Goal: Task Accomplishment & Management: Use online tool/utility

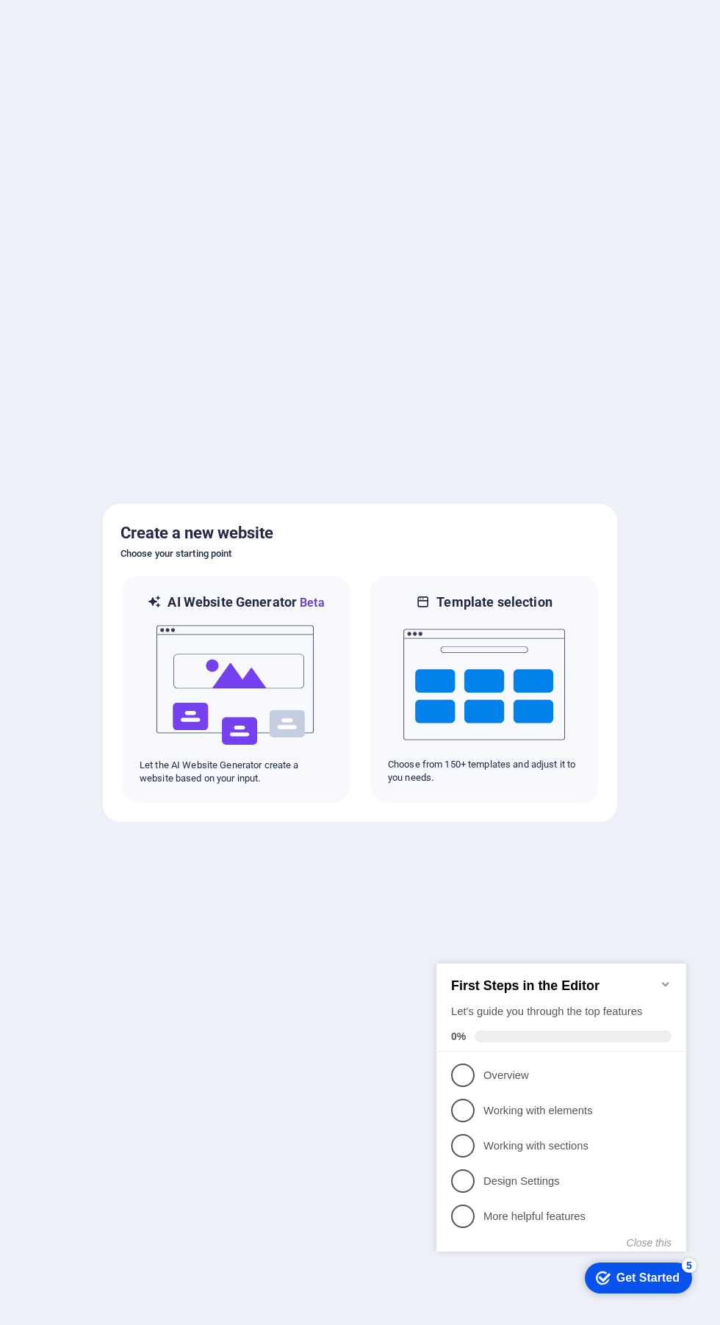
click at [645, 1306] on div at bounding box center [360, 662] width 720 height 1325
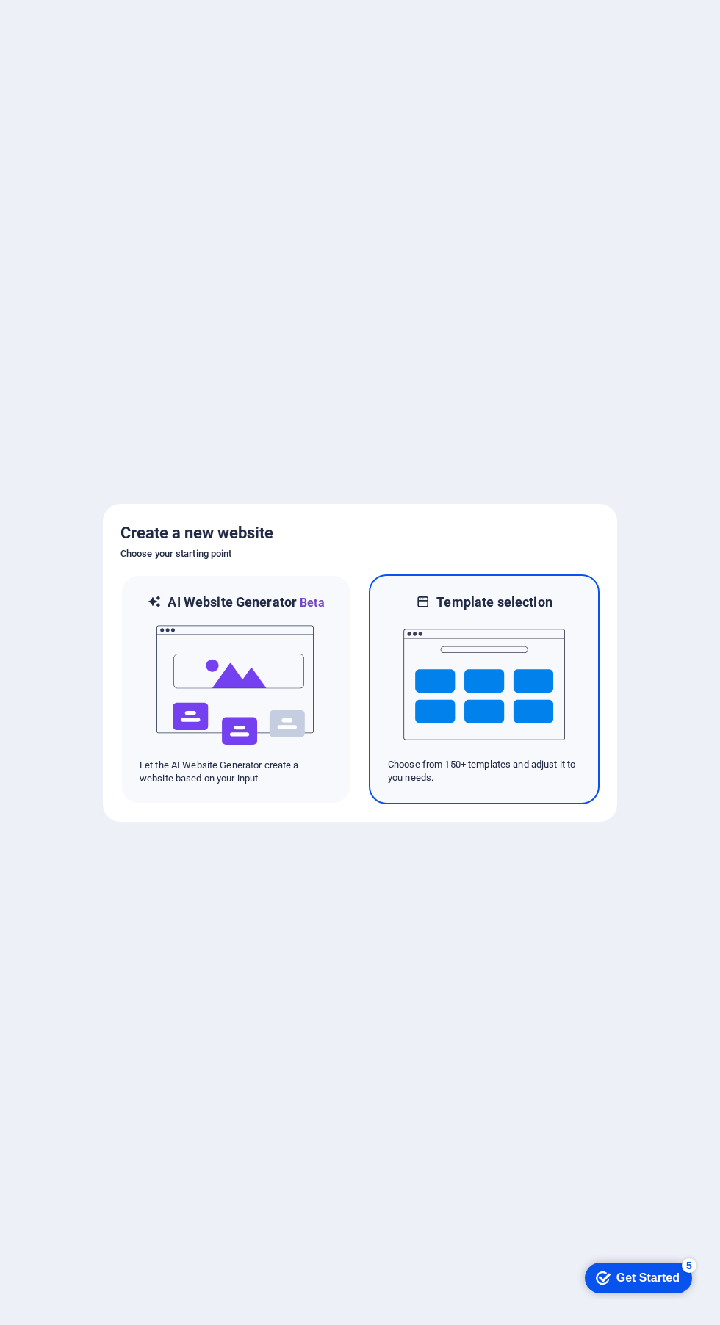
click at [526, 670] on img at bounding box center [484, 684] width 162 height 147
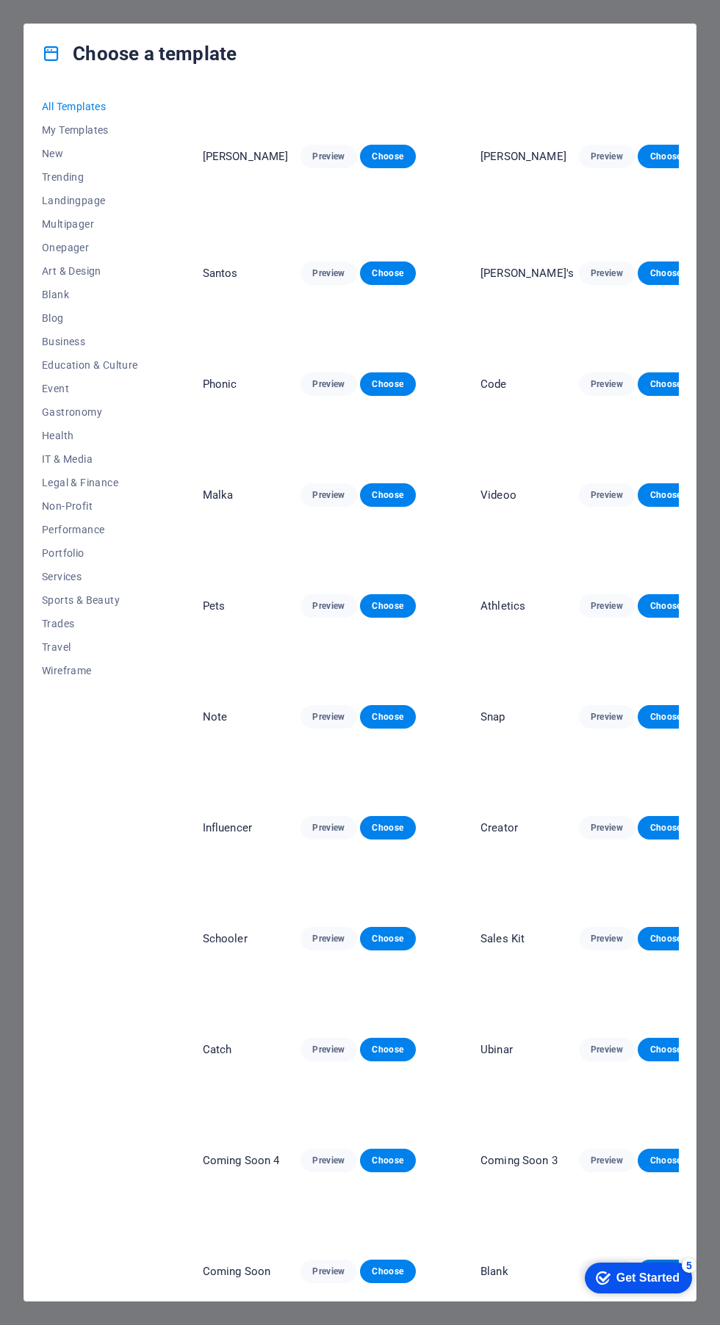
scroll to position [14121, 0]
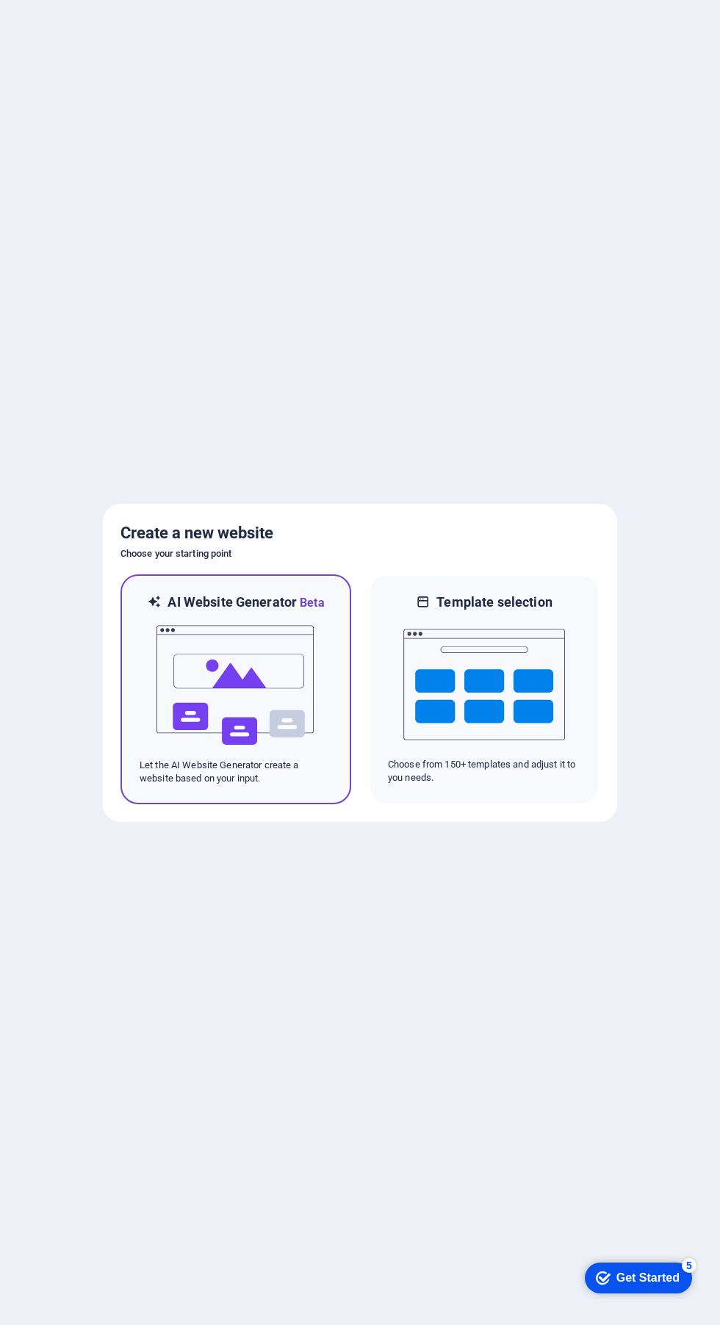
click at [256, 681] on img at bounding box center [236, 685] width 162 height 147
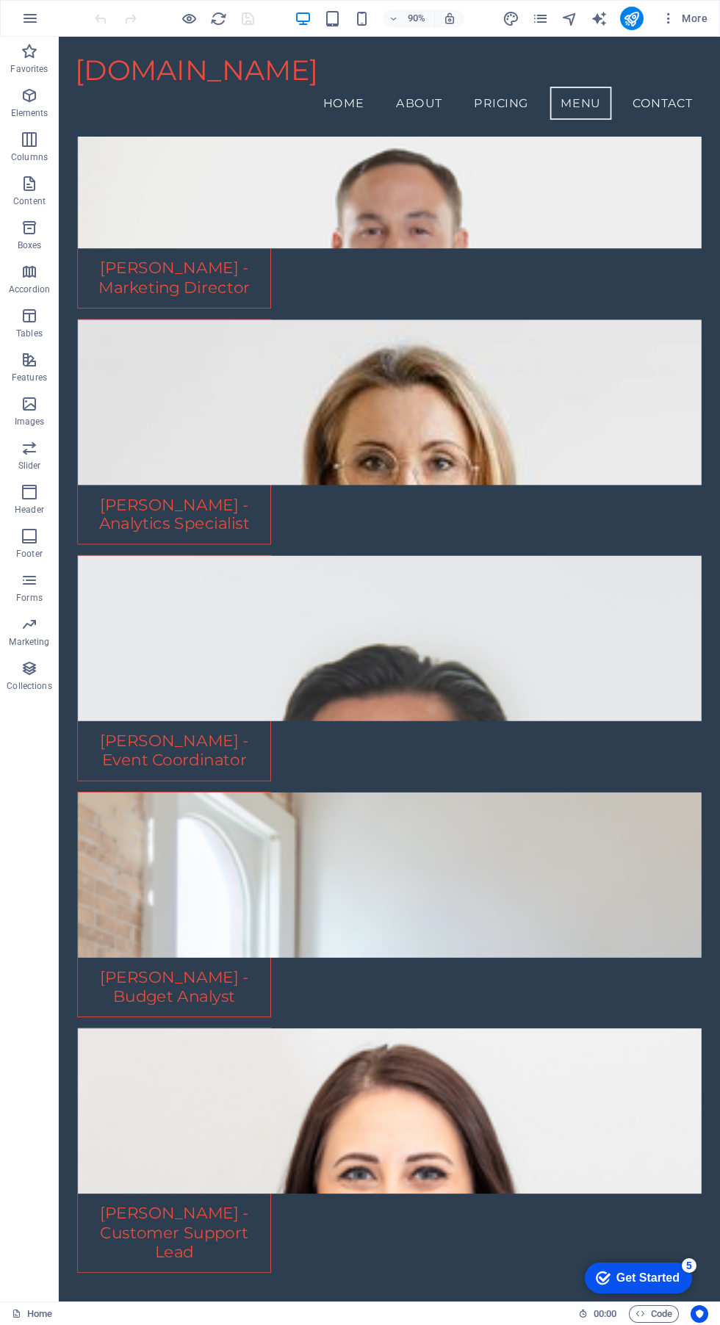
scroll to position [5024, 0]
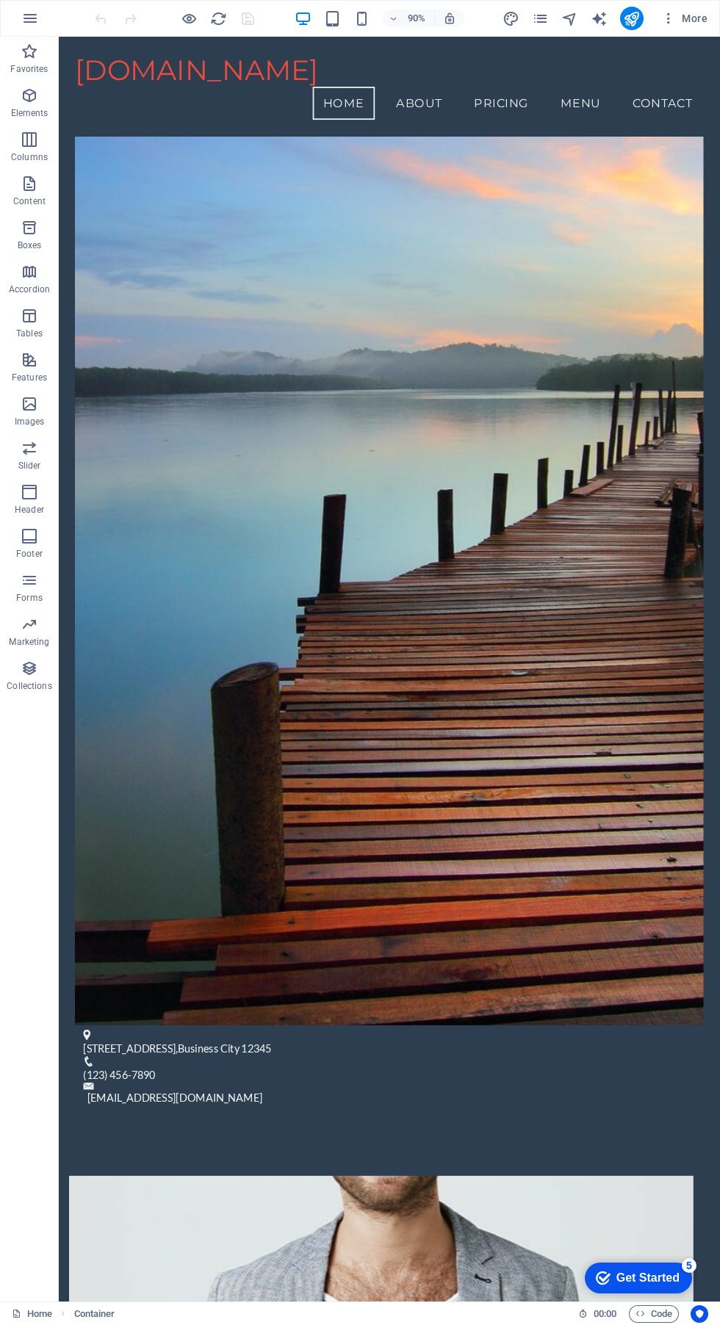
scroll to position [0, 0]
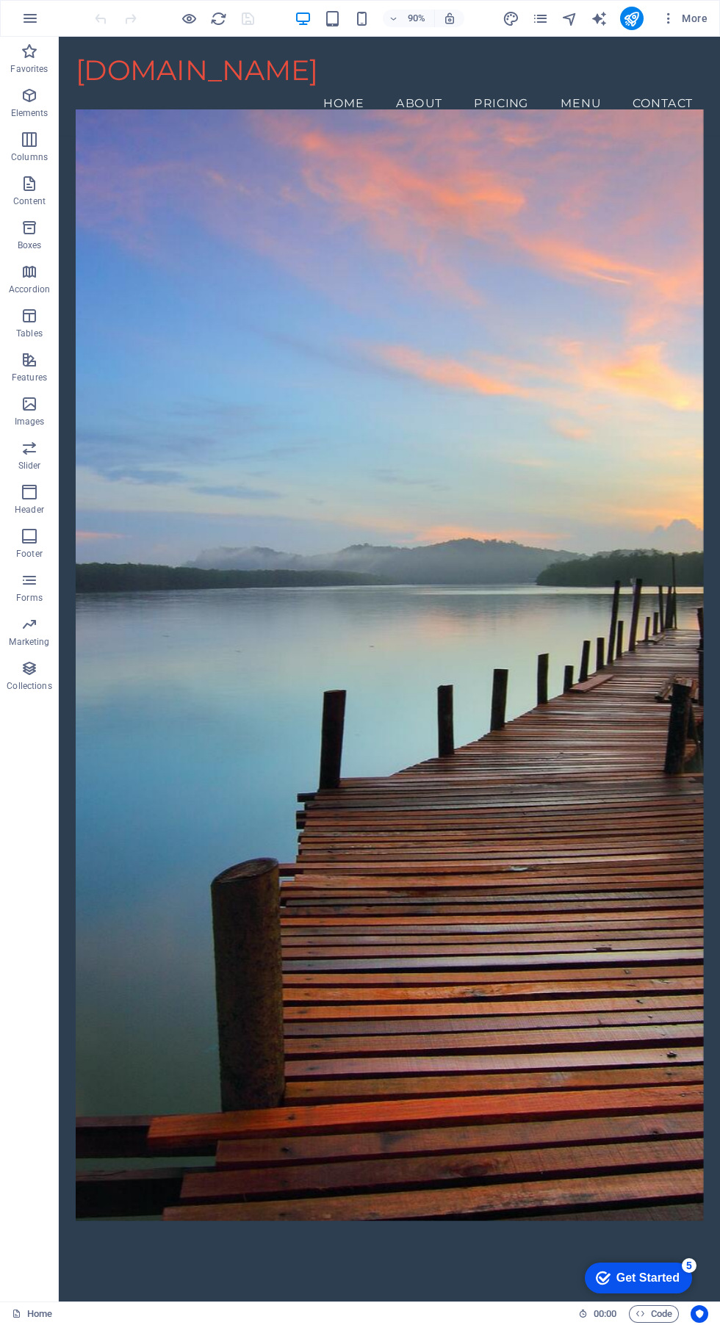
click at [458, 12] on span "button" at bounding box center [450, 18] width 18 height 13
click at [449, 23] on icon "button" at bounding box center [449, 18] width 13 height 13
click at [517, 22] on icon "design" at bounding box center [511, 18] width 17 height 17
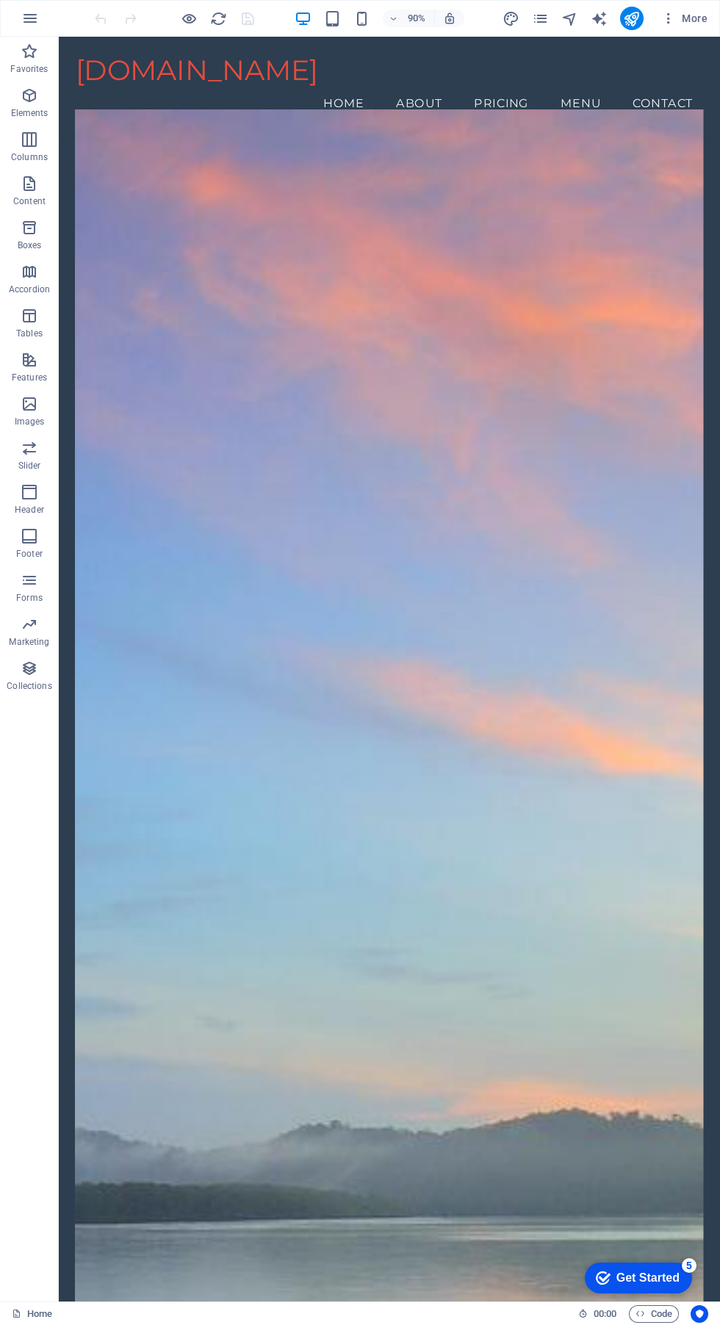
select select "rem"
select select "200"
select select "px"
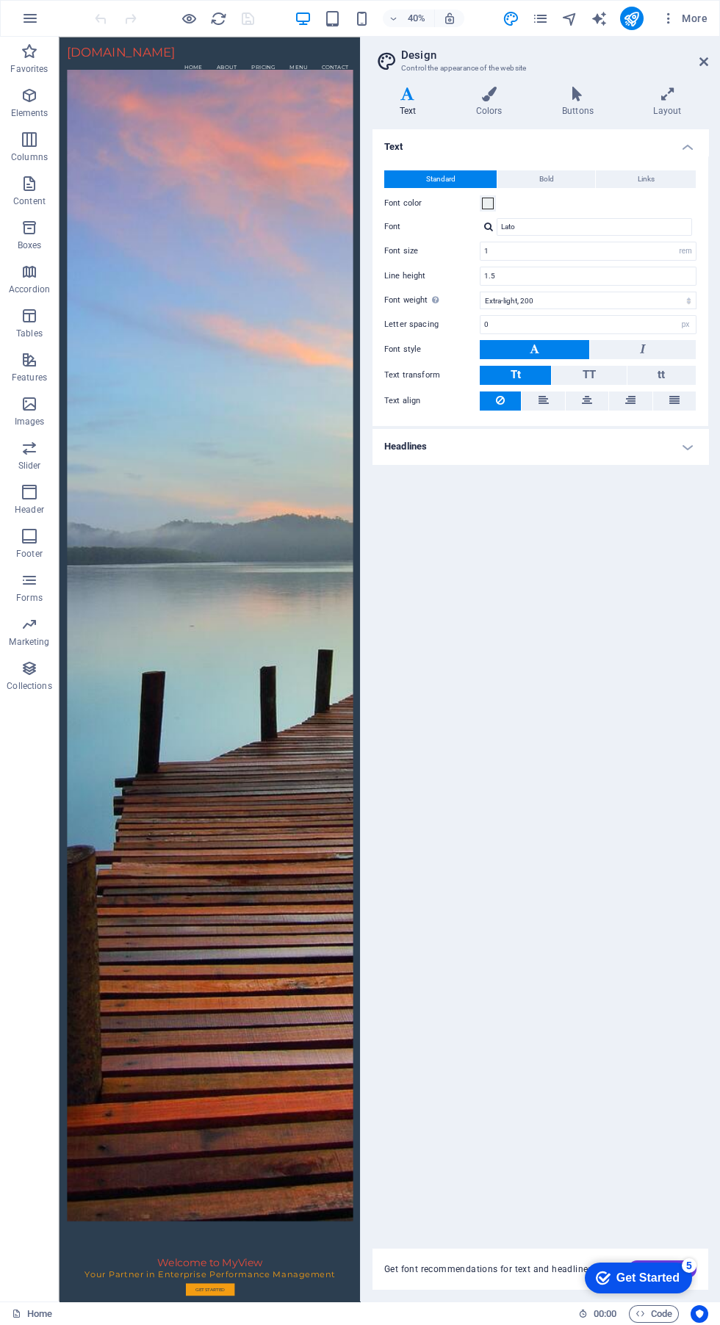
click at [539, 171] on span "Bold" at bounding box center [546, 179] width 15 height 18
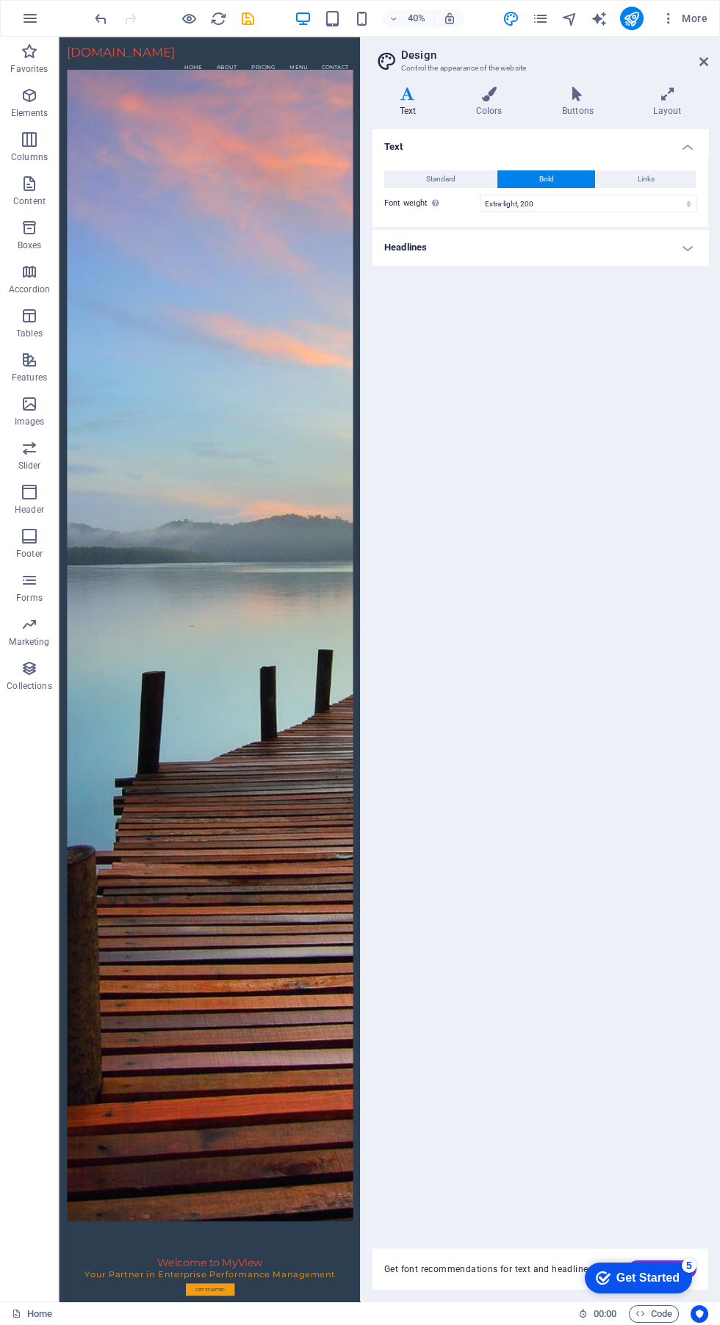
click at [631, 177] on button "Links" at bounding box center [646, 179] width 100 height 18
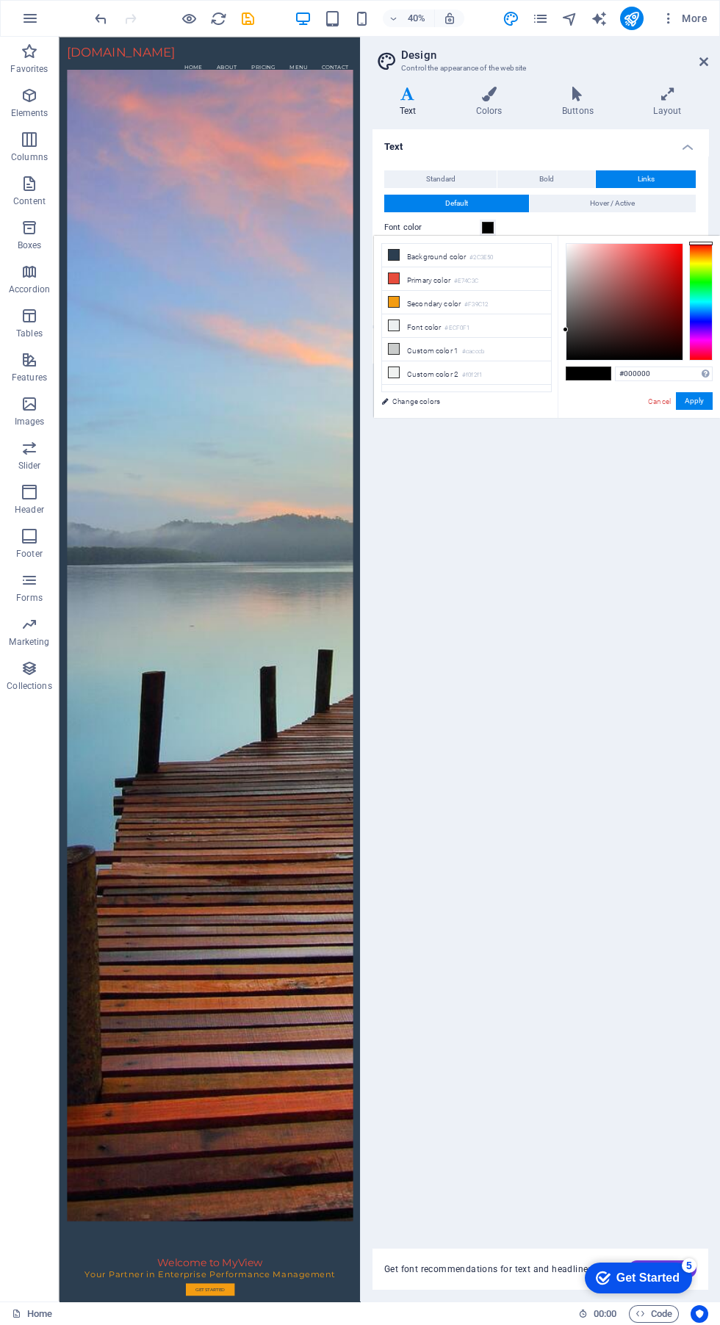
click at [488, 227] on span at bounding box center [488, 228] width 12 height 12
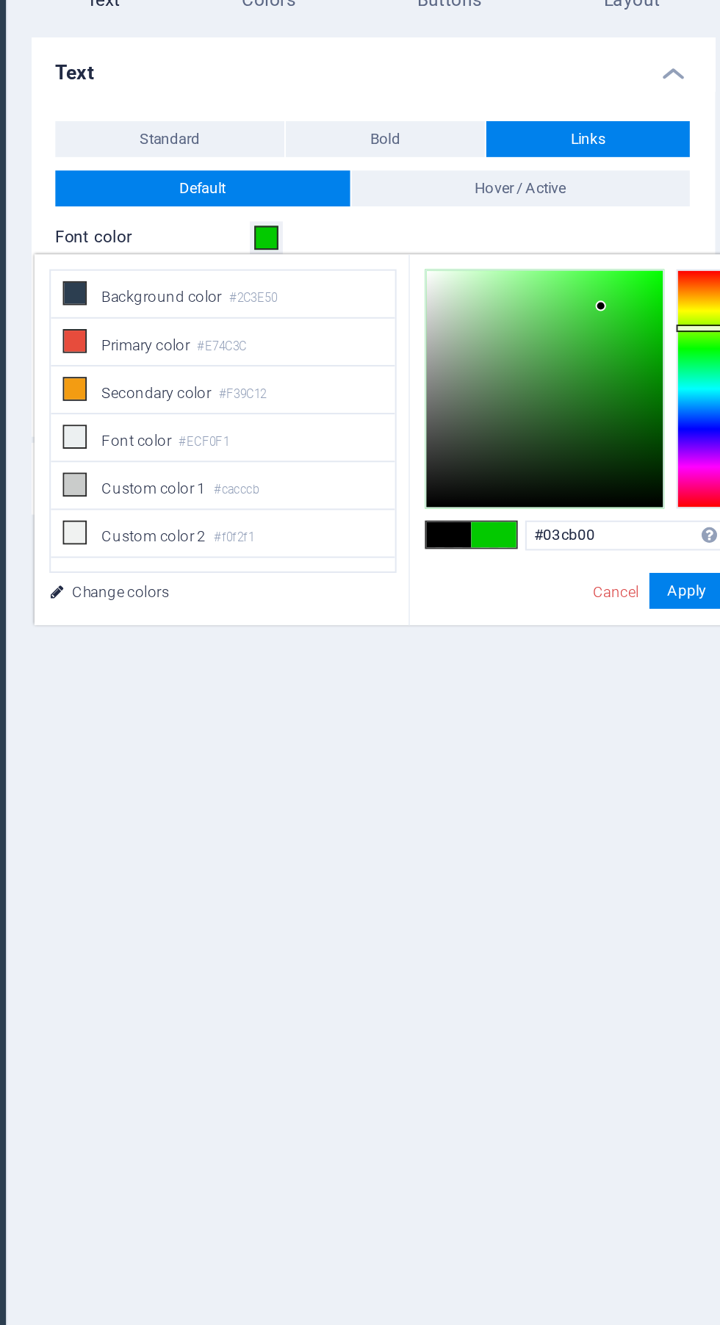
type input "#03c900"
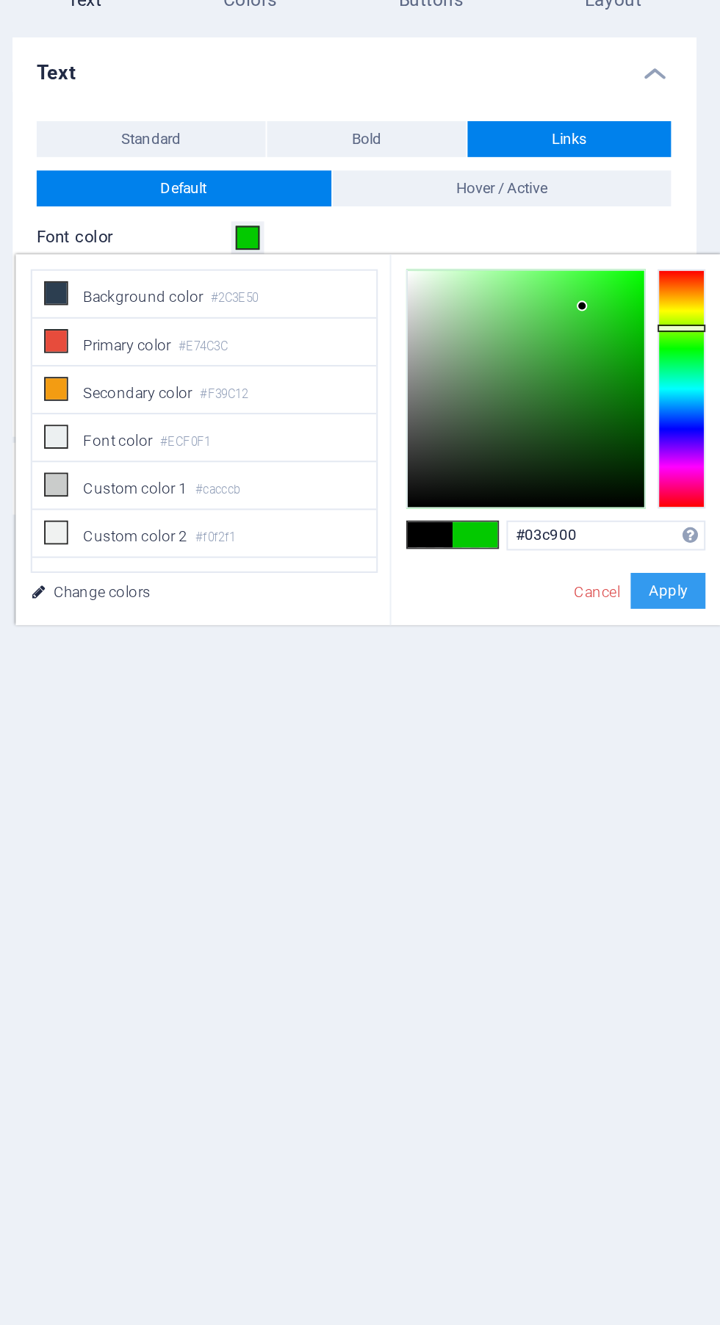
click at [709, 392] on button "Apply" at bounding box center [694, 401] width 37 height 18
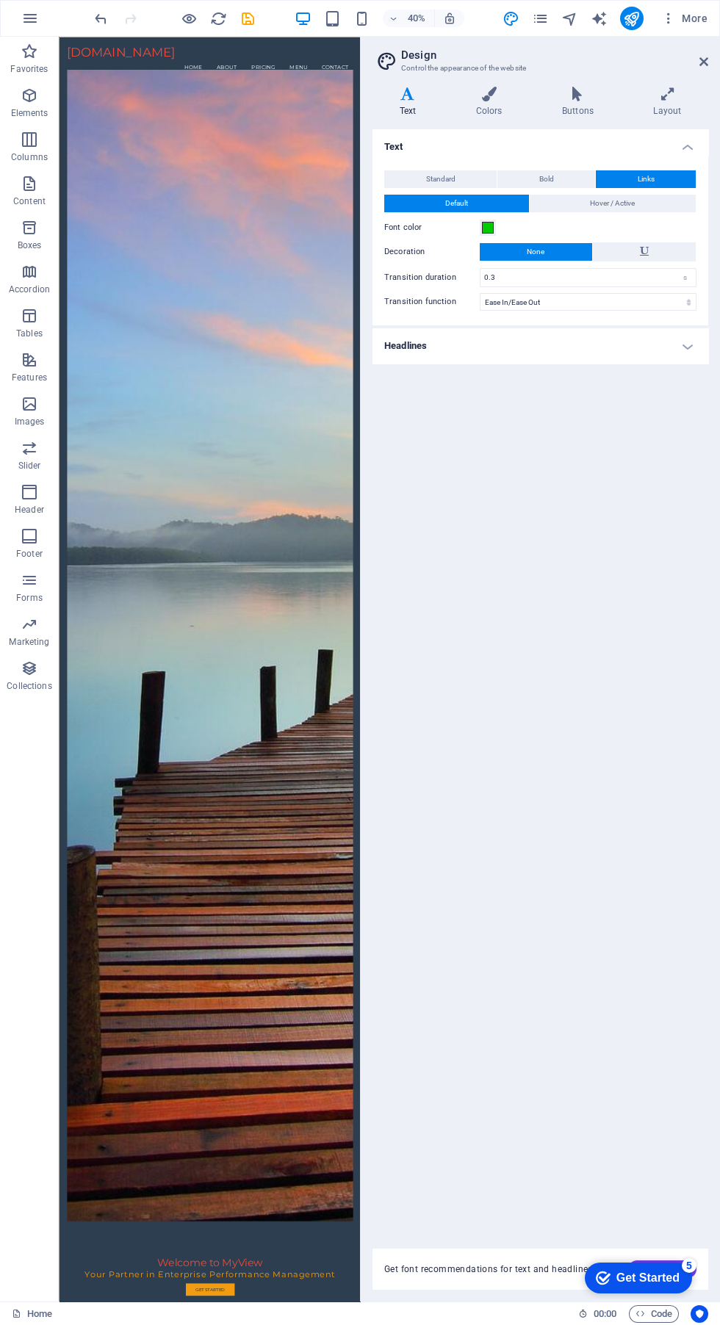
click at [643, 1272] on div "Get Started" at bounding box center [647, 1278] width 63 height 13
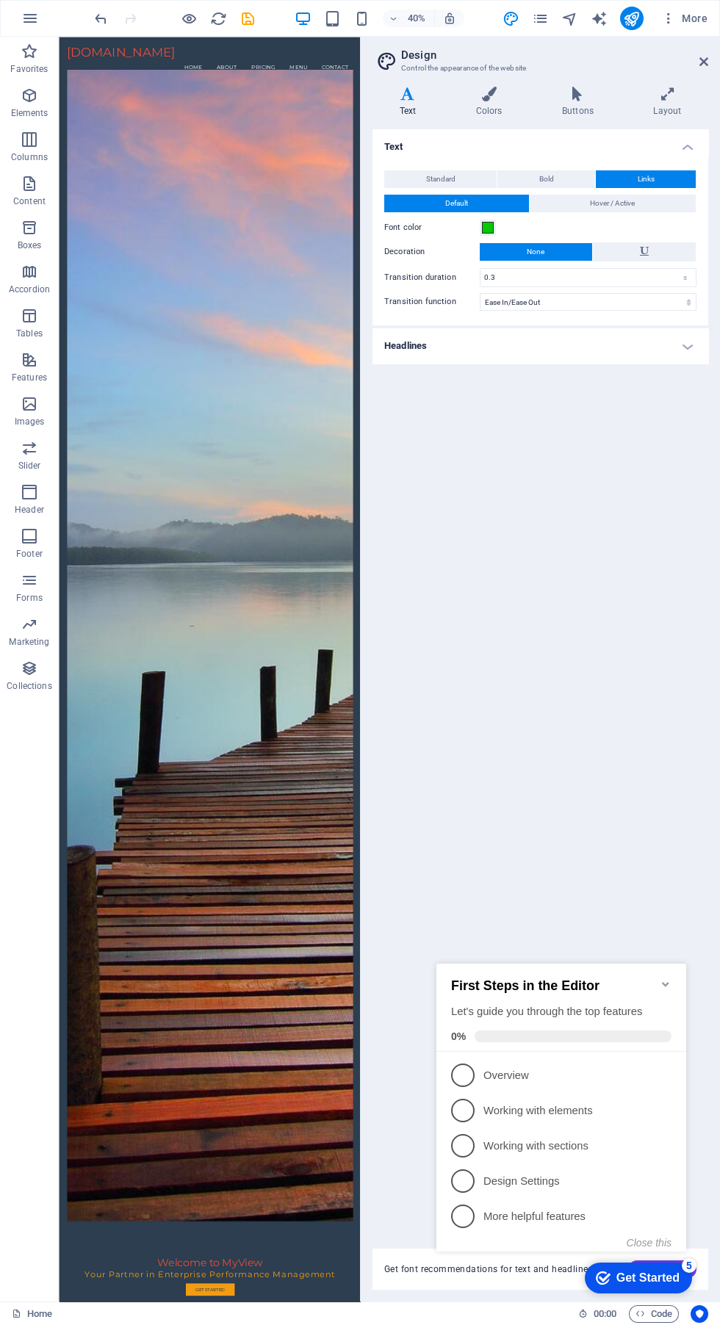
click at [655, 1284] on div "Get Started" at bounding box center [647, 1278] width 63 height 13
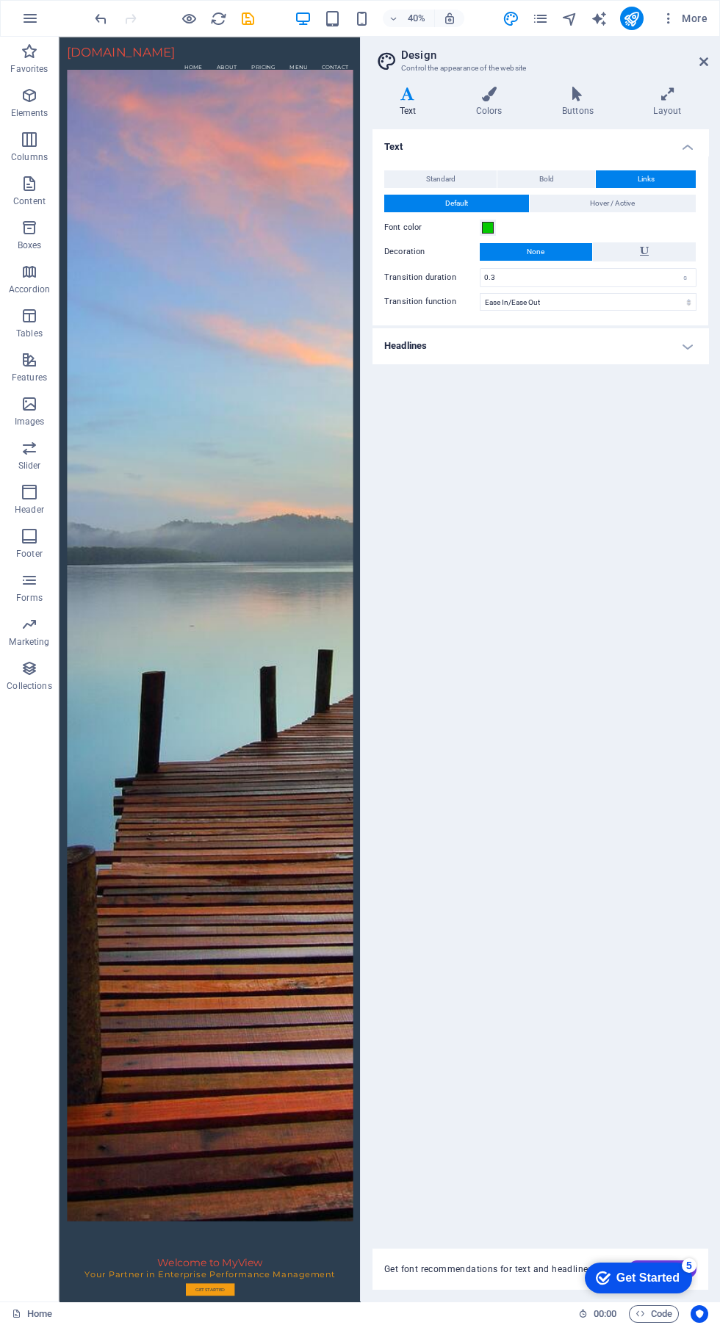
click at [248, 18] on icon "save" at bounding box center [248, 18] width 17 height 17
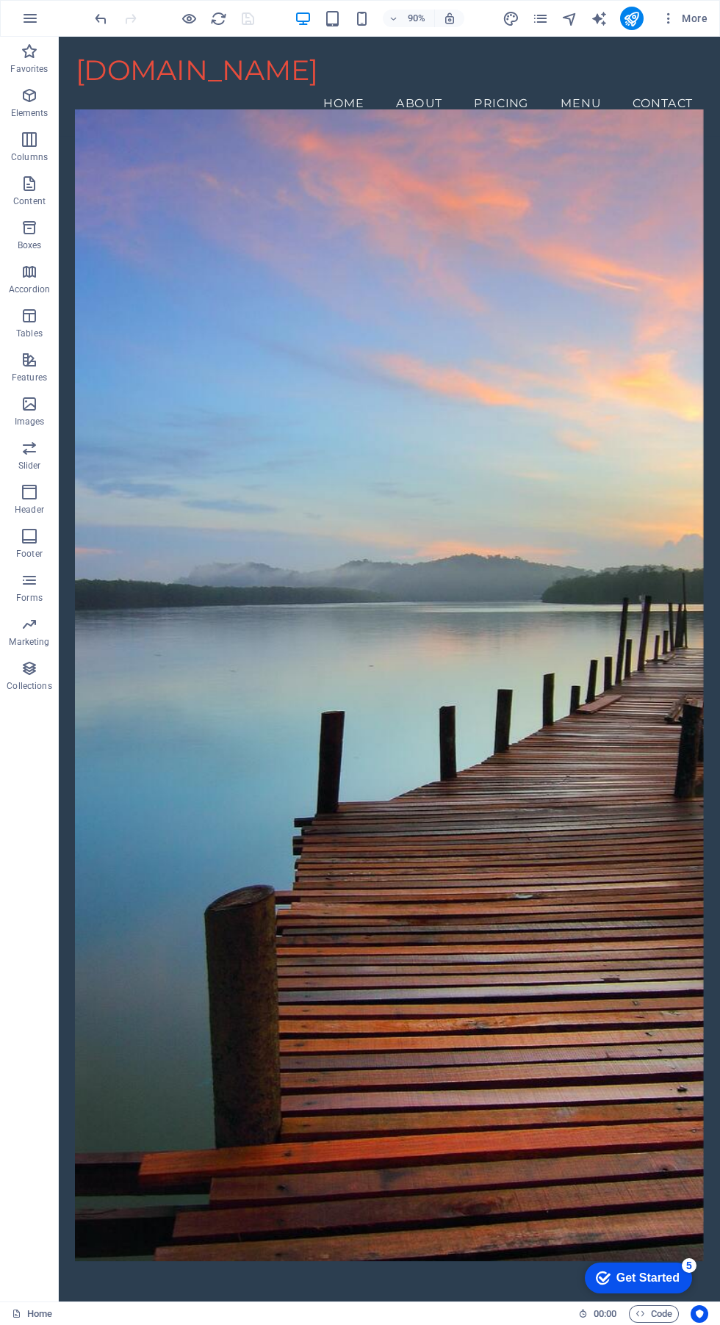
click at [511, 20] on icon "design" at bounding box center [511, 18] width 17 height 17
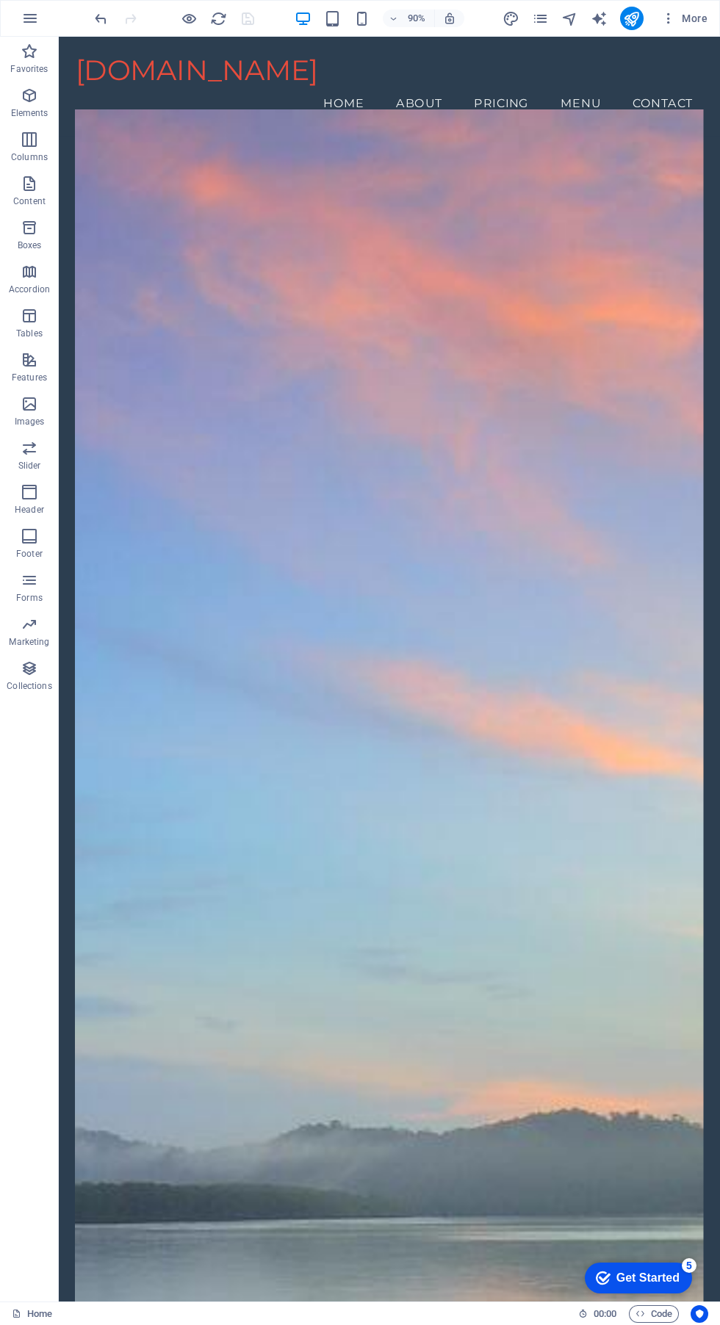
select select "ease-in-out"
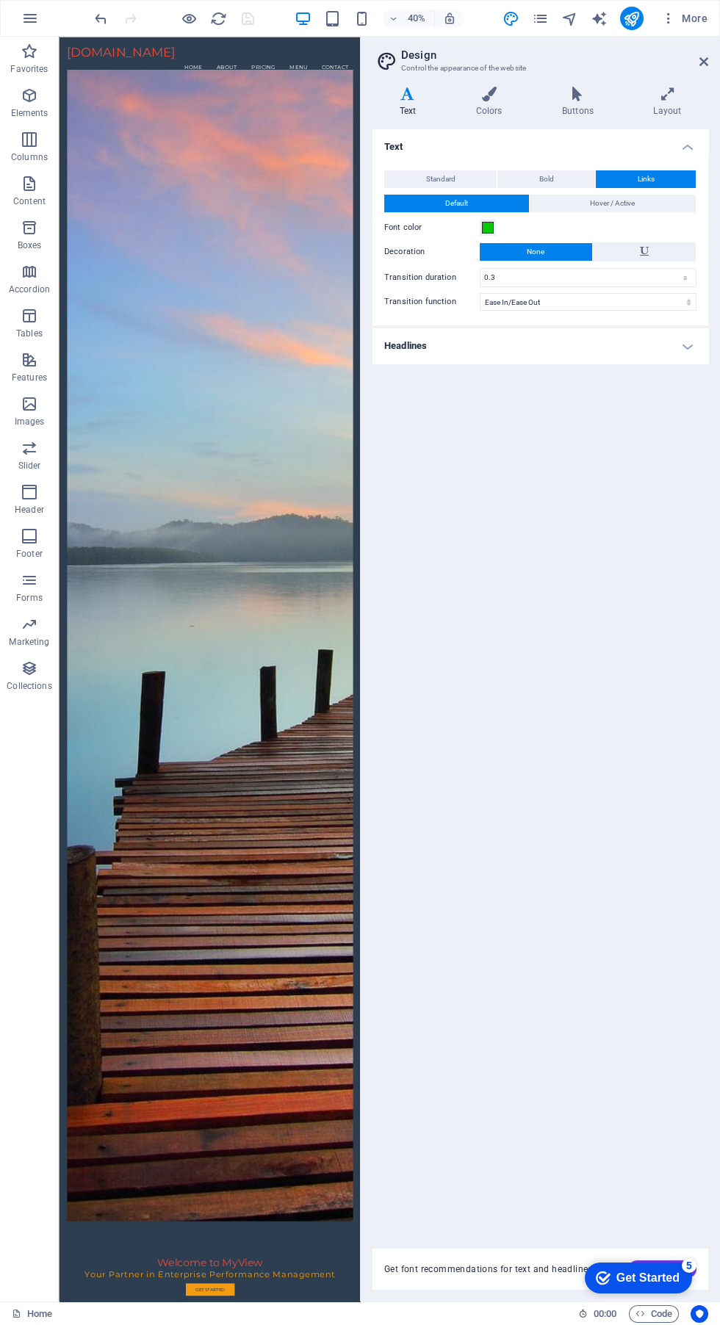
click at [484, 249] on button "None" at bounding box center [536, 252] width 112 height 18
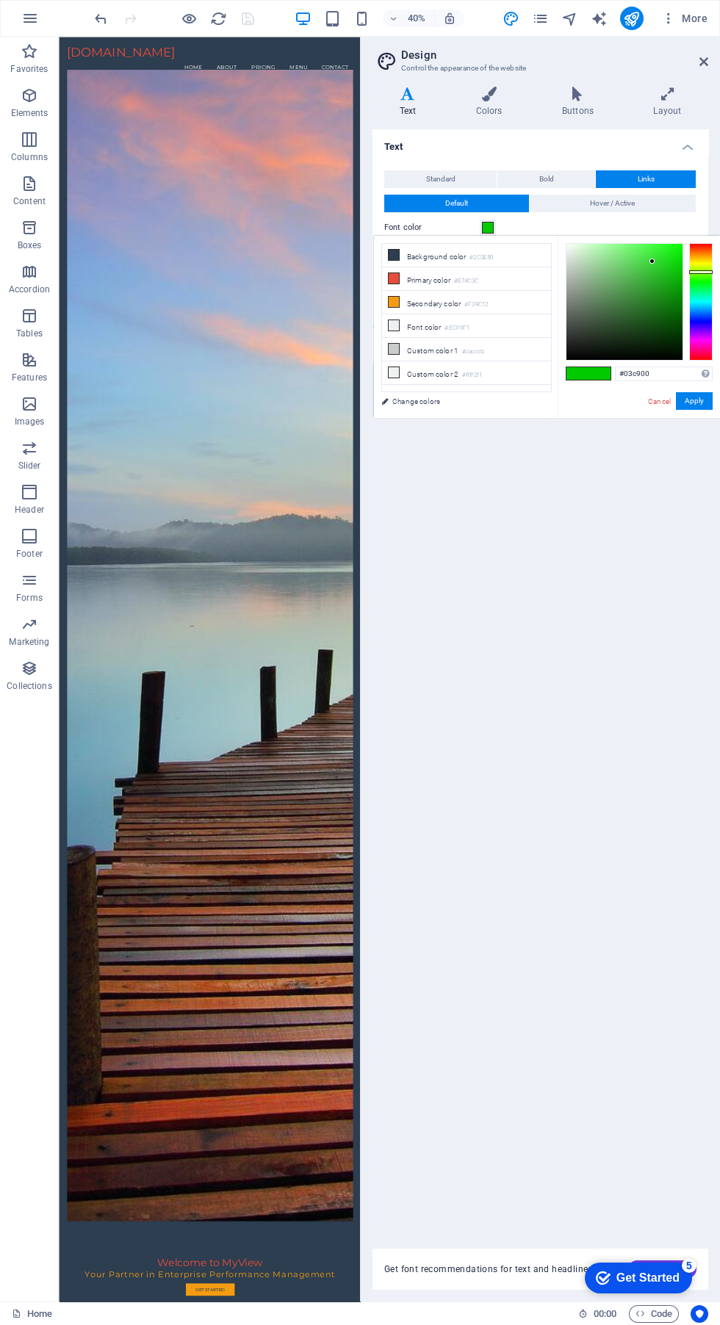
click at [488, 227] on span at bounding box center [488, 228] width 12 height 12
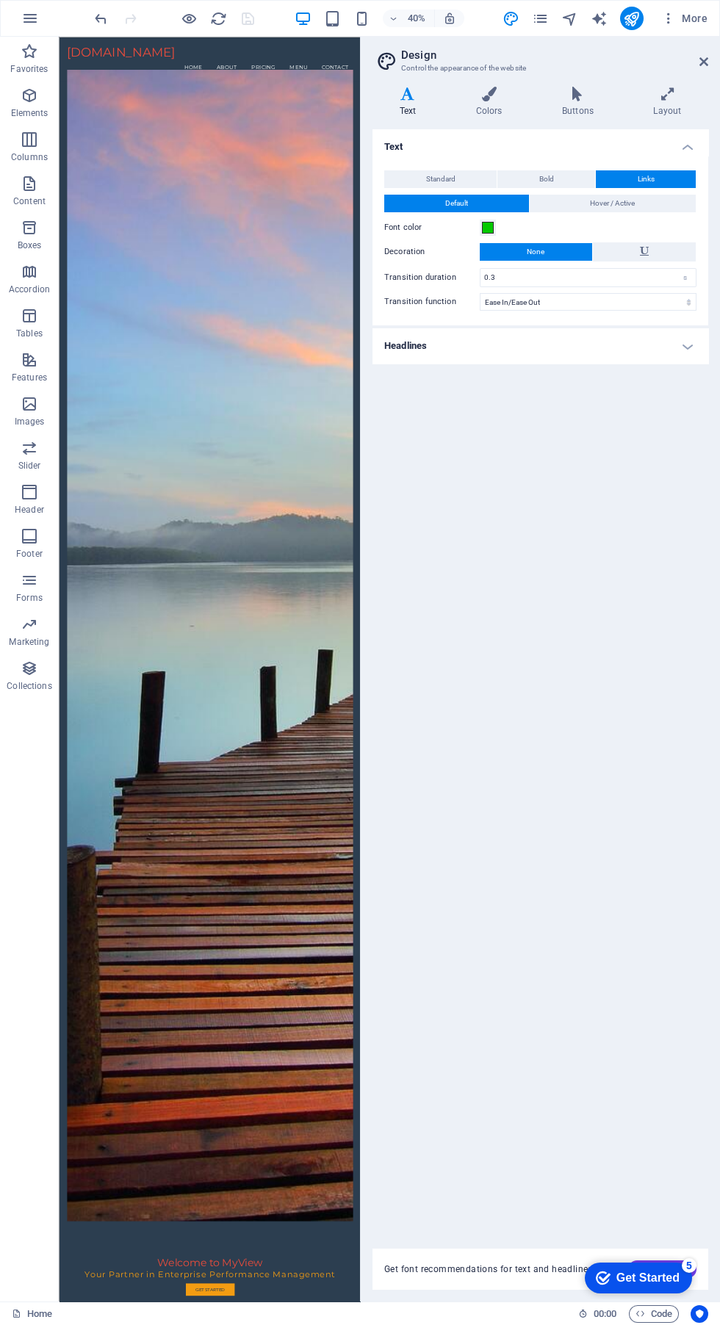
click at [510, 203] on button "Default" at bounding box center [456, 204] width 145 height 18
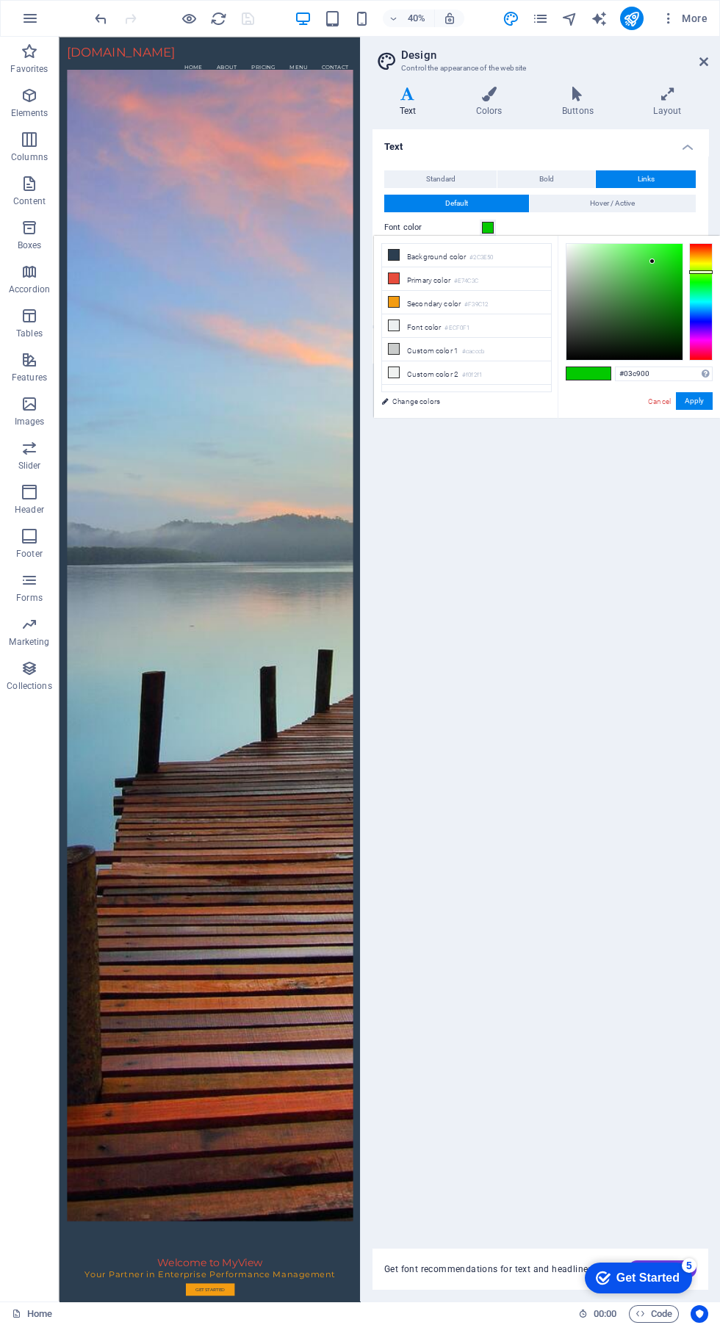
click at [488, 227] on span at bounding box center [488, 228] width 12 height 12
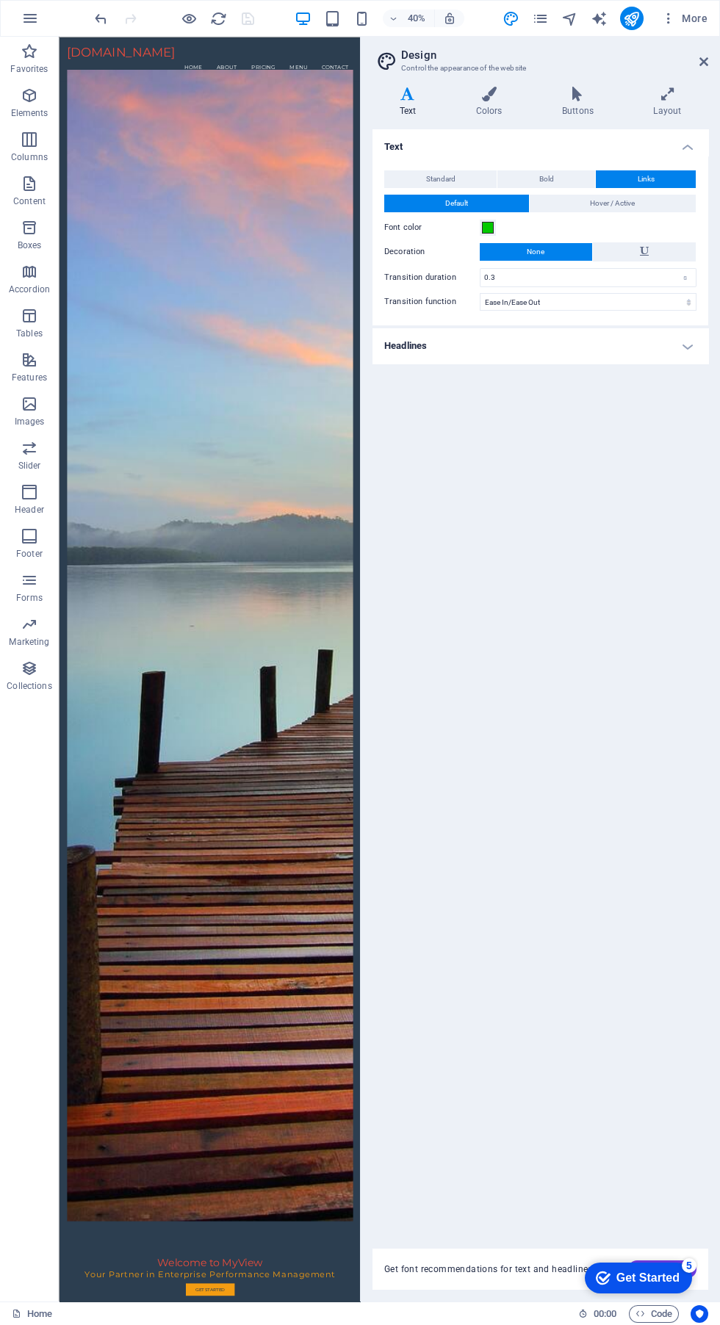
click at [509, 206] on button "Default" at bounding box center [456, 204] width 145 height 18
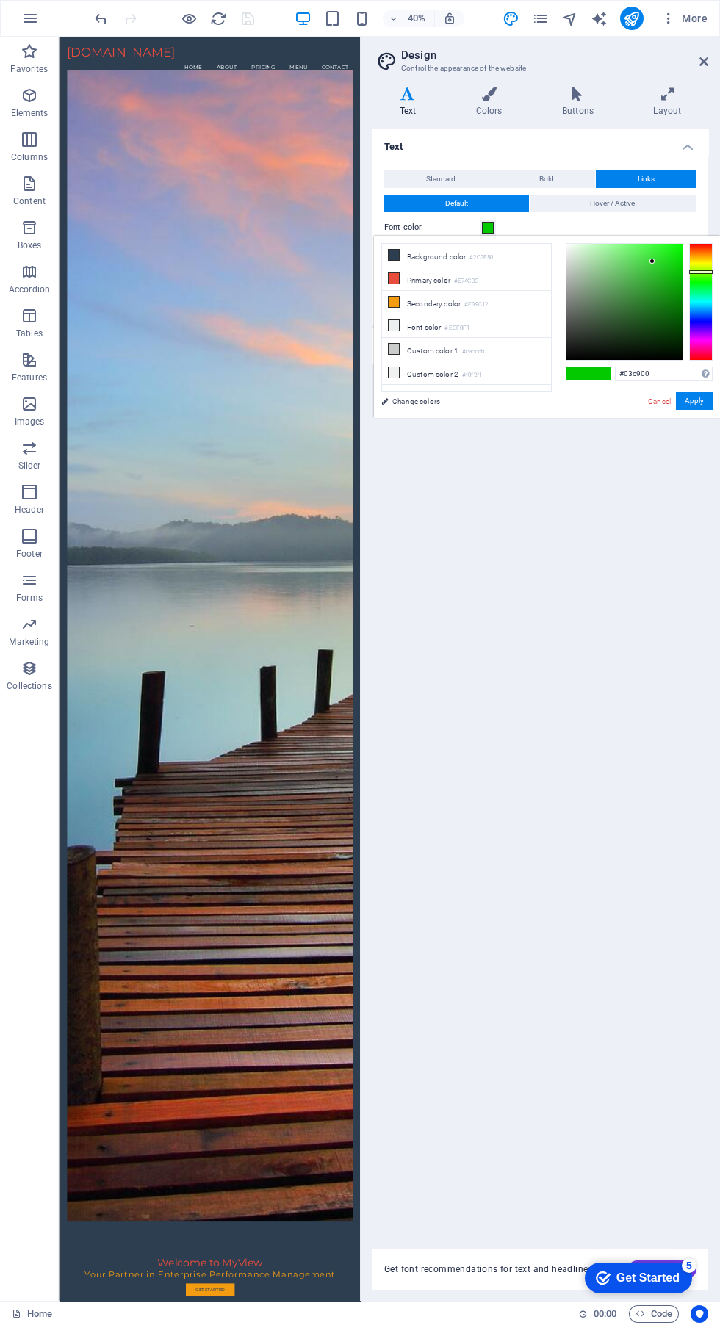
click at [488, 228] on span at bounding box center [488, 228] width 12 height 12
click at [453, 258] on li "Background color #2C3E50" at bounding box center [466, 256] width 169 height 24
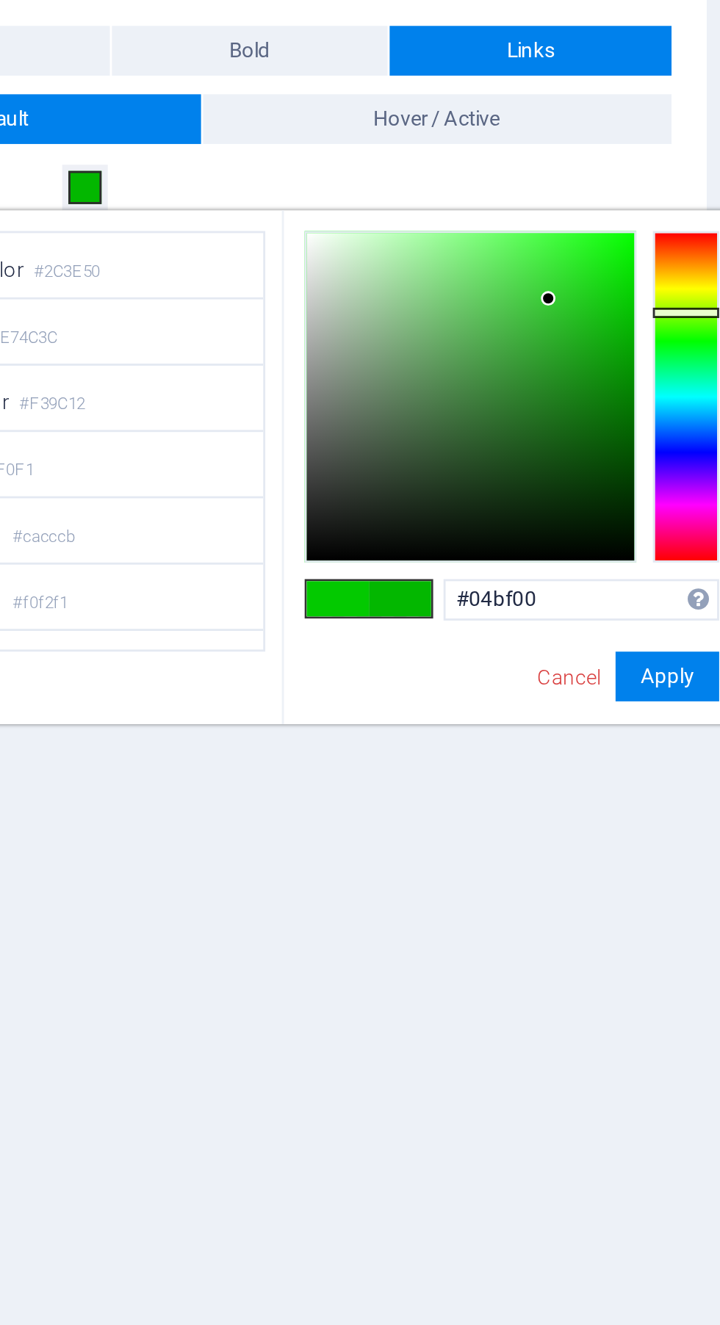
type input "#04c000"
click at [696, 392] on button "Apply" at bounding box center [694, 401] width 37 height 18
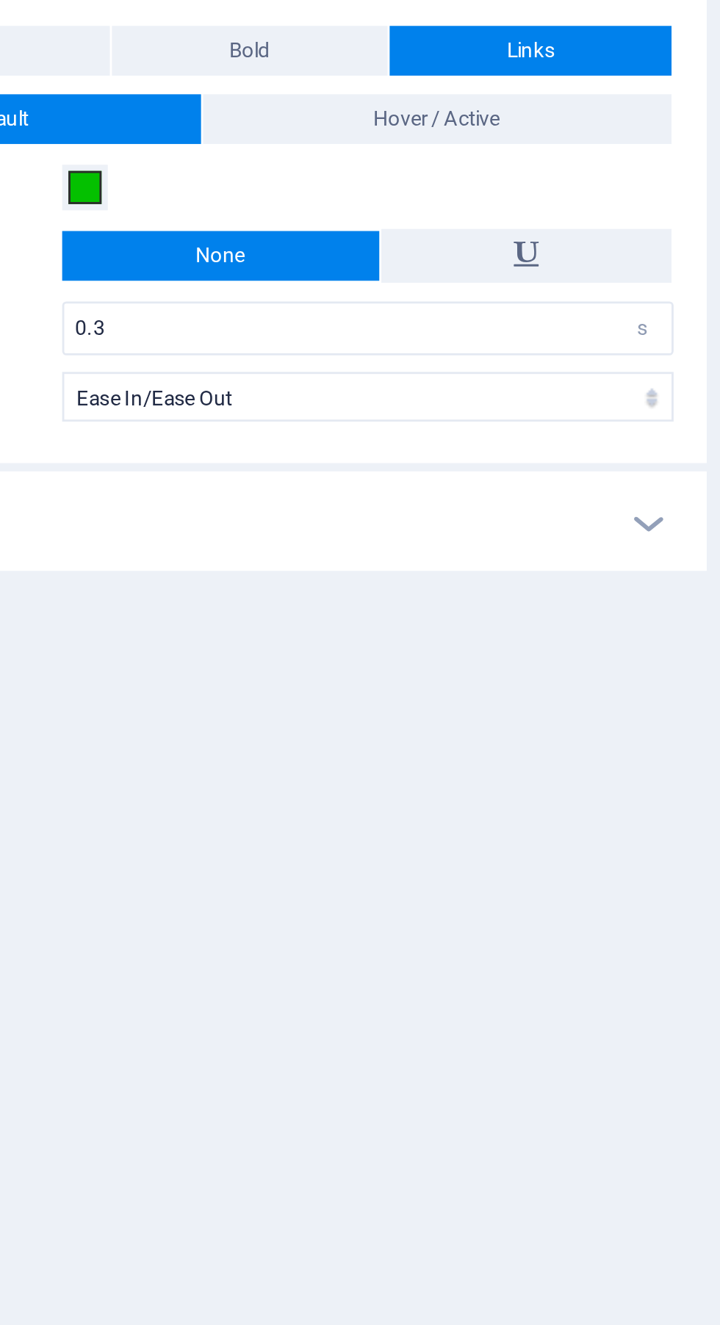
click at [689, 345] on h4 "Headlines" at bounding box center [541, 345] width 336 height 35
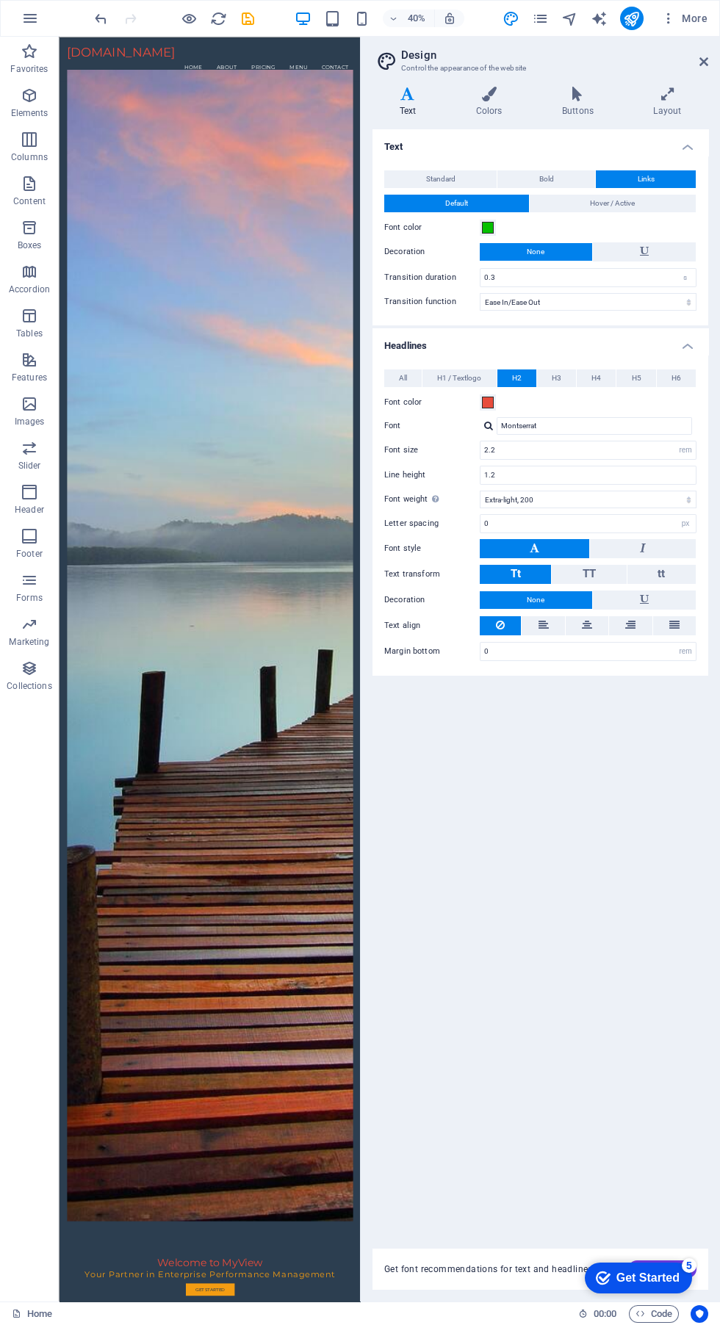
click at [249, 16] on icon "save" at bounding box center [248, 18] width 17 height 17
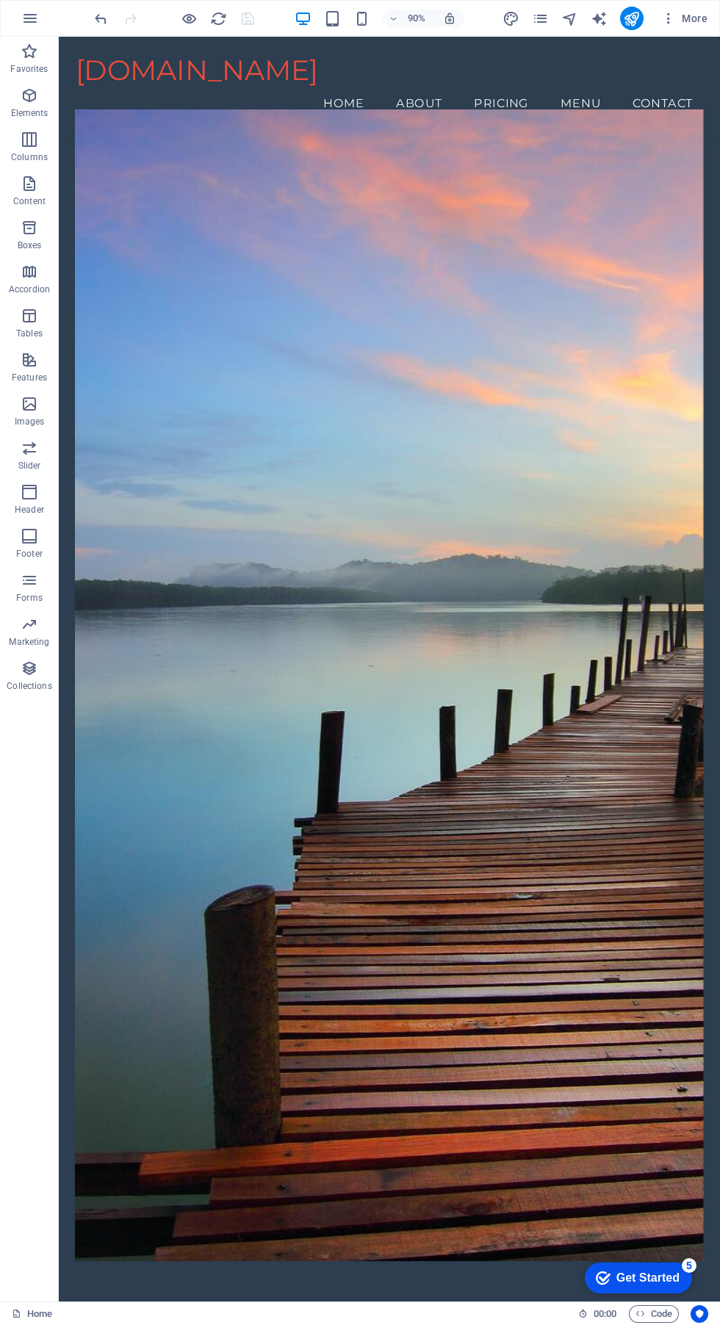
click at [511, 18] on icon "design" at bounding box center [511, 18] width 17 height 17
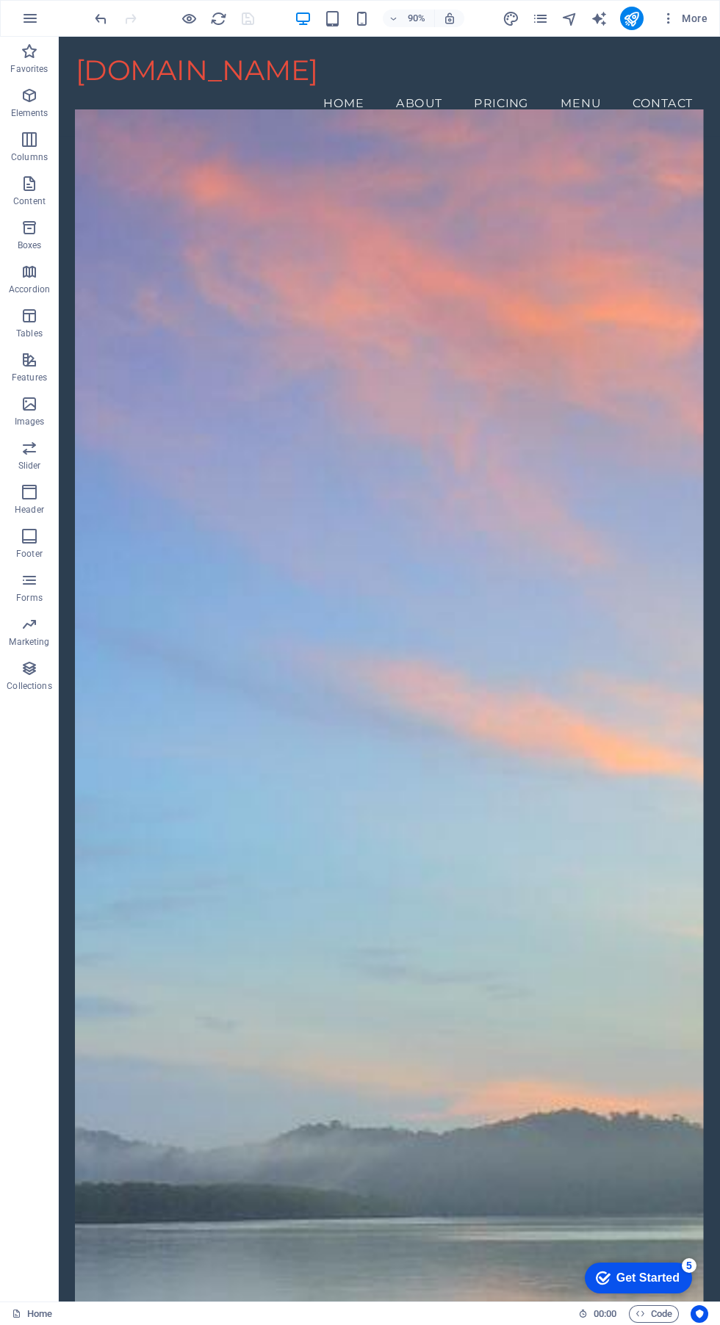
select select "ease-in-out"
select select "rem"
select select "200"
select select "px"
select select "rem"
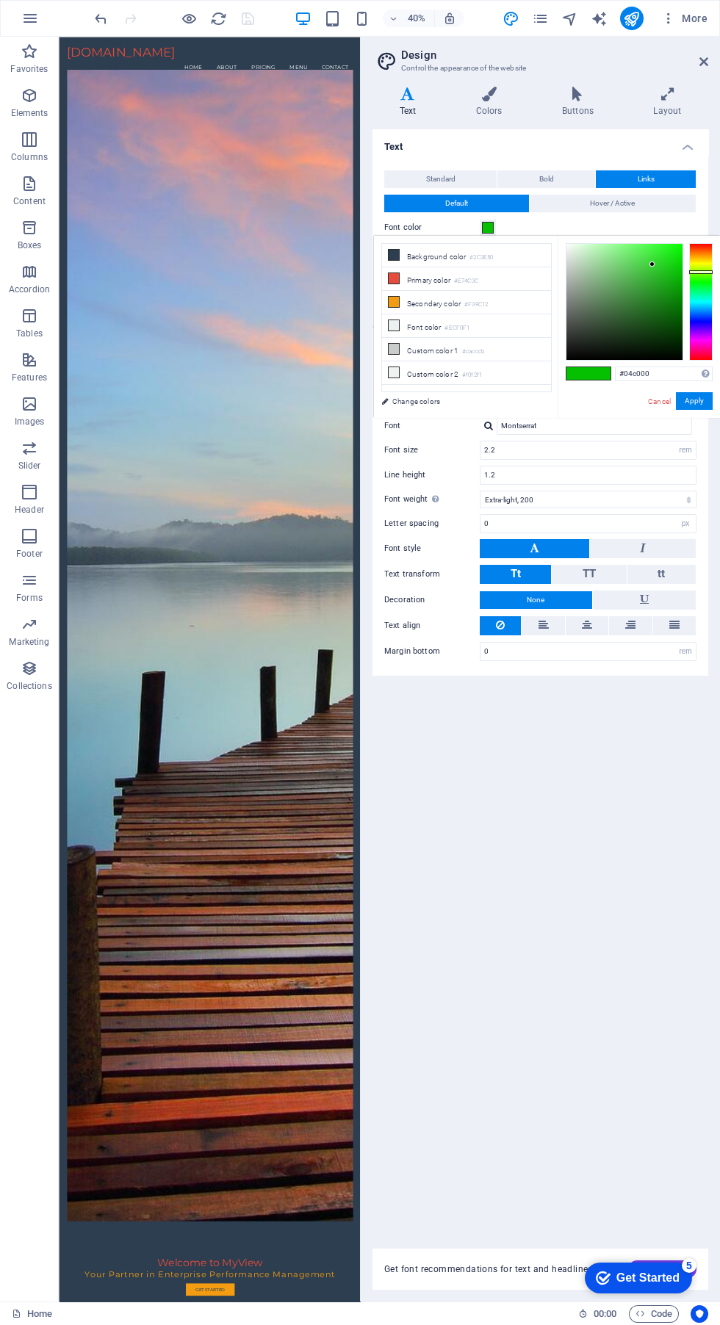
click at [488, 227] on span at bounding box center [488, 228] width 12 height 12
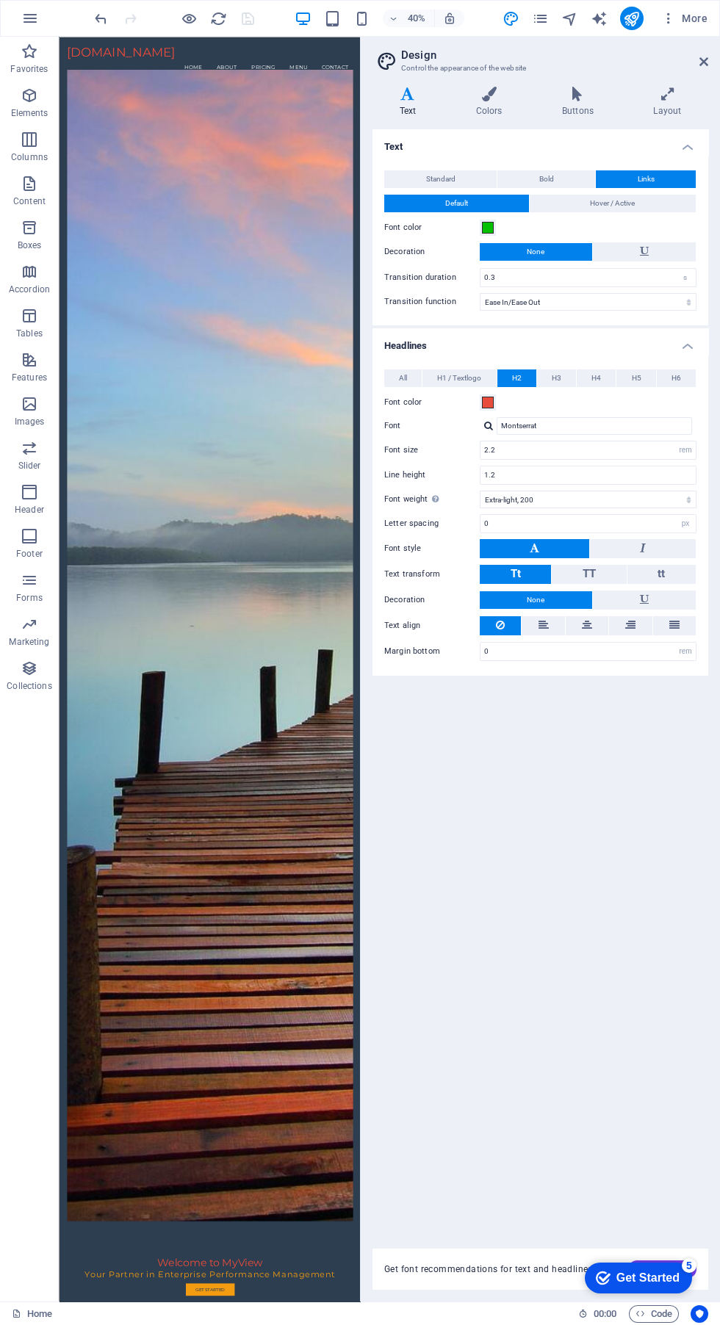
click at [518, 209] on button "Default" at bounding box center [456, 204] width 145 height 18
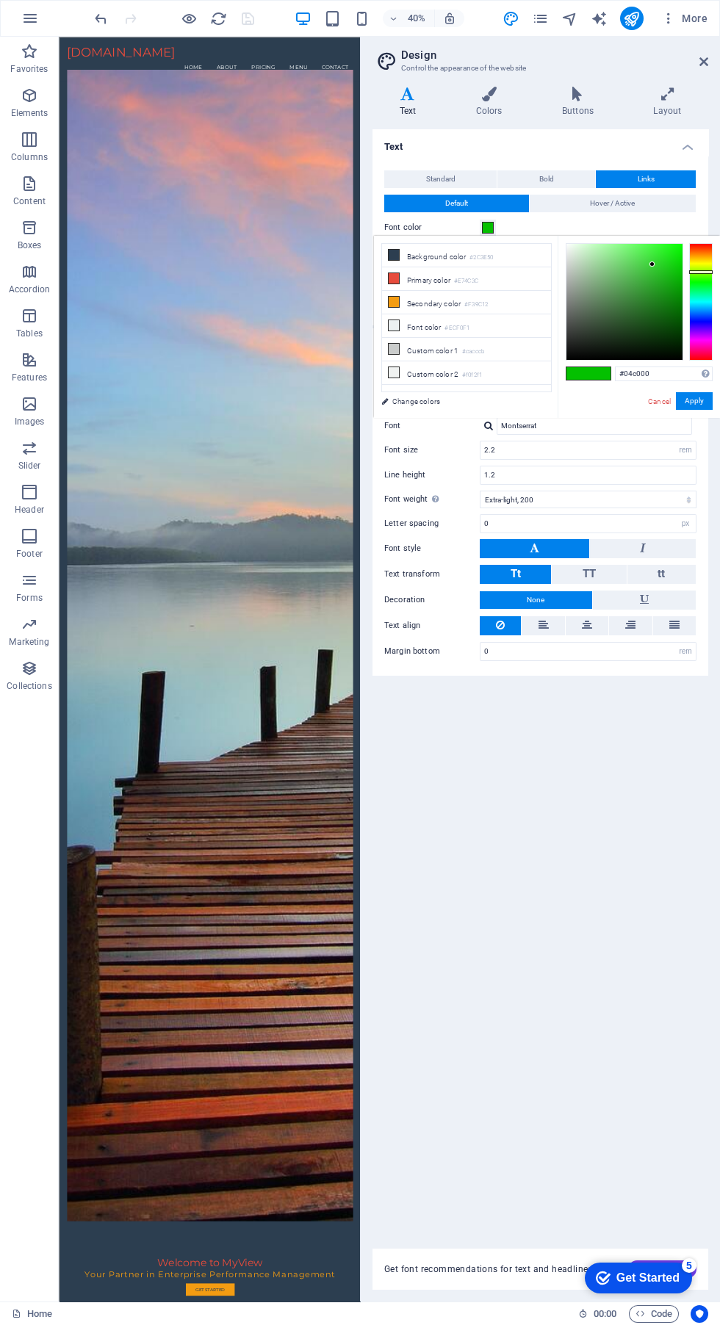
click at [441, 263] on li "Background color #2C3E50" at bounding box center [466, 256] width 169 height 24
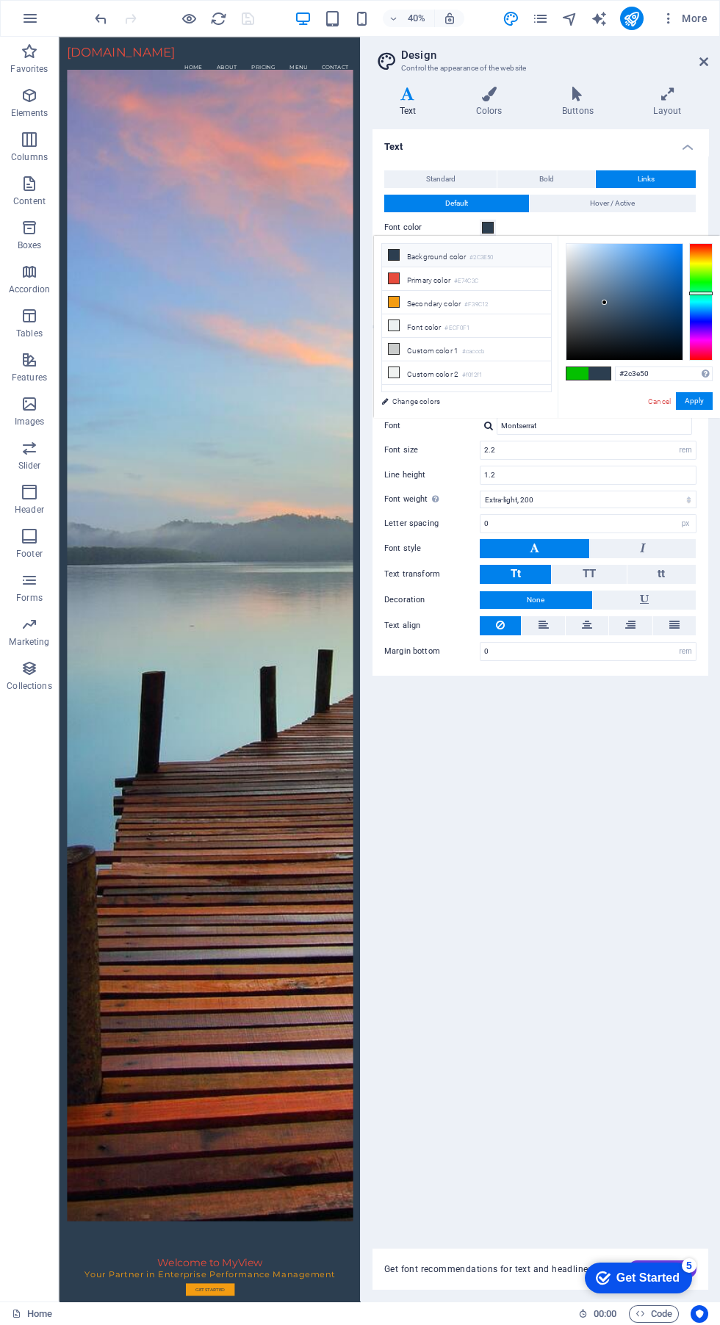
click at [439, 263] on li "Background color #2C3E50" at bounding box center [466, 256] width 169 height 24
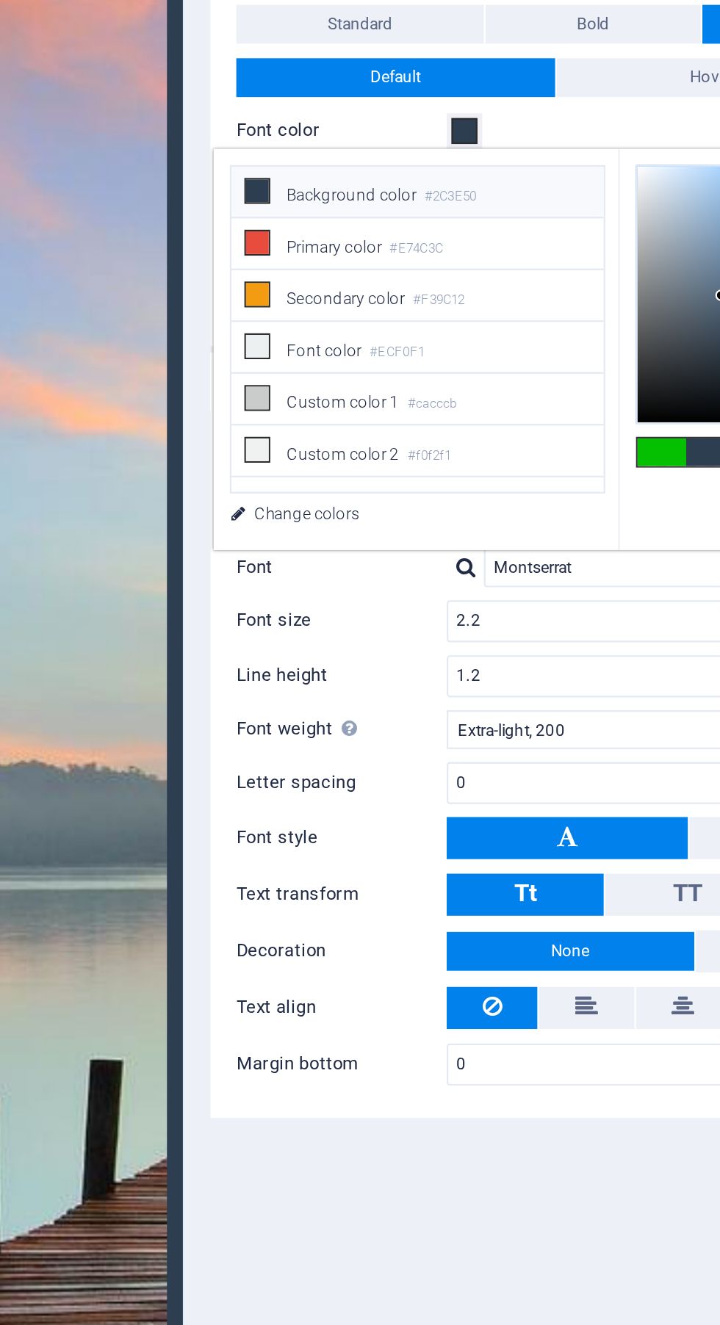
click at [434, 248] on li "Background color #2C3E50" at bounding box center [466, 256] width 169 height 24
click at [506, 255] on li "Background color #2C3E50" at bounding box center [466, 256] width 169 height 24
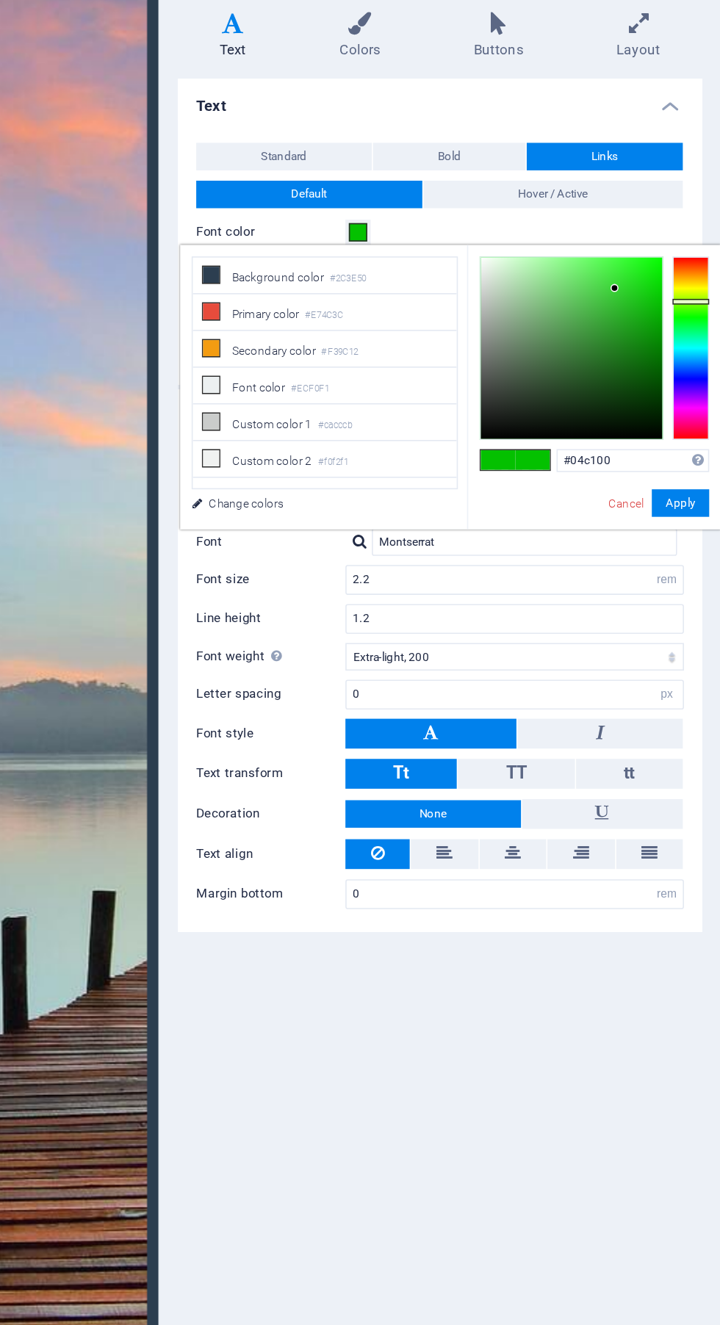
type input "#04bf00"
click at [705, 392] on button "Apply" at bounding box center [694, 401] width 37 height 18
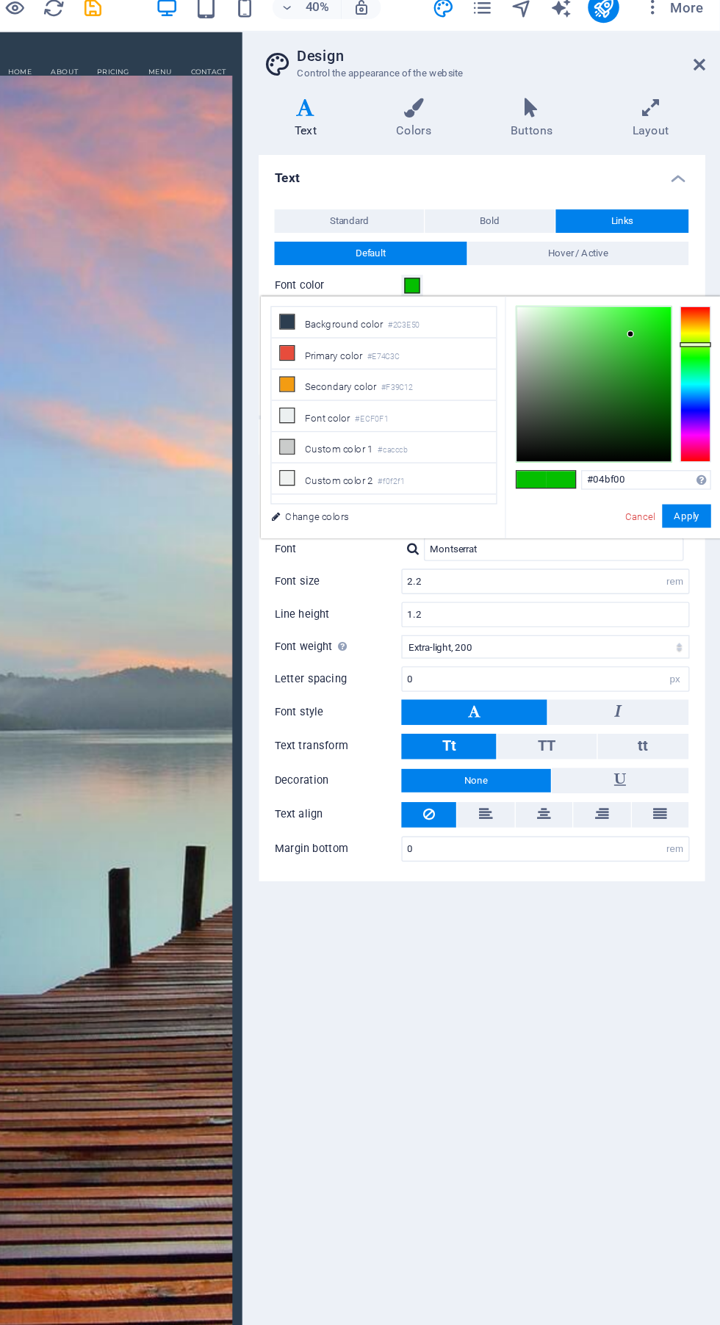
click at [487, 226] on span at bounding box center [488, 228] width 12 height 12
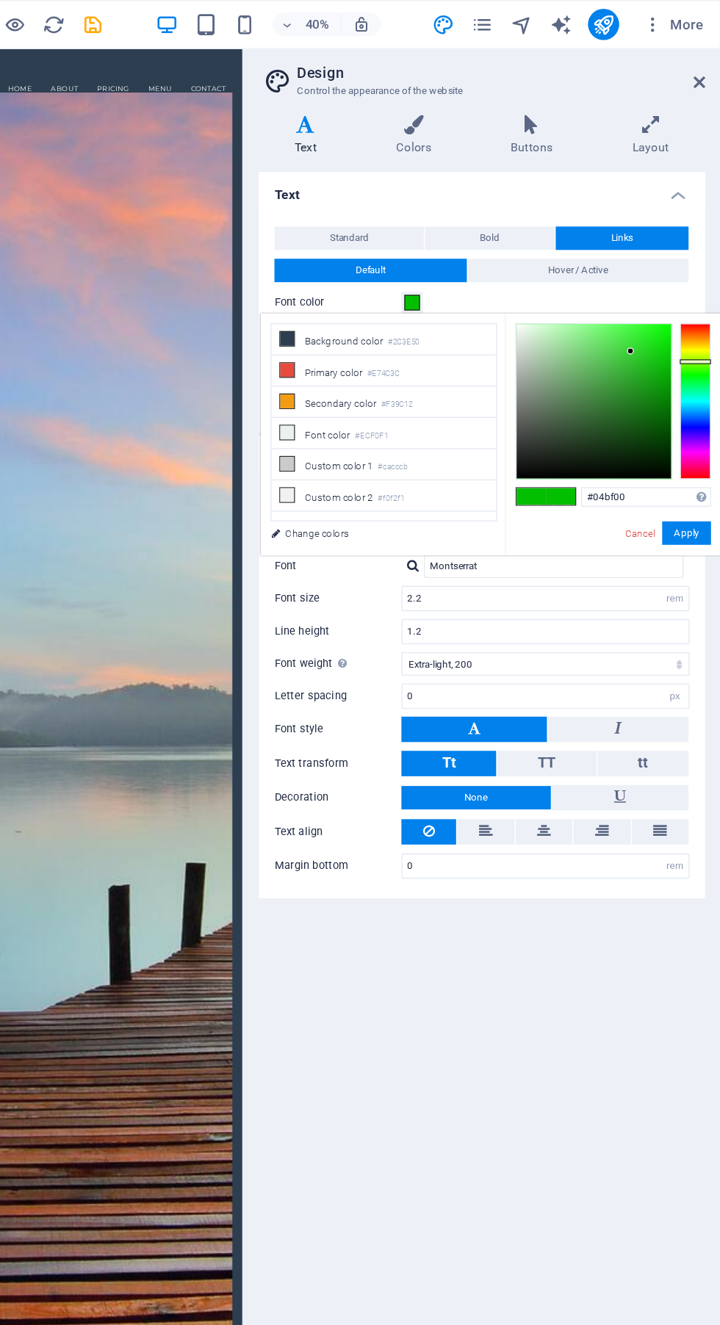
click at [443, 392] on link "Change colors" at bounding box center [459, 401] width 170 height 18
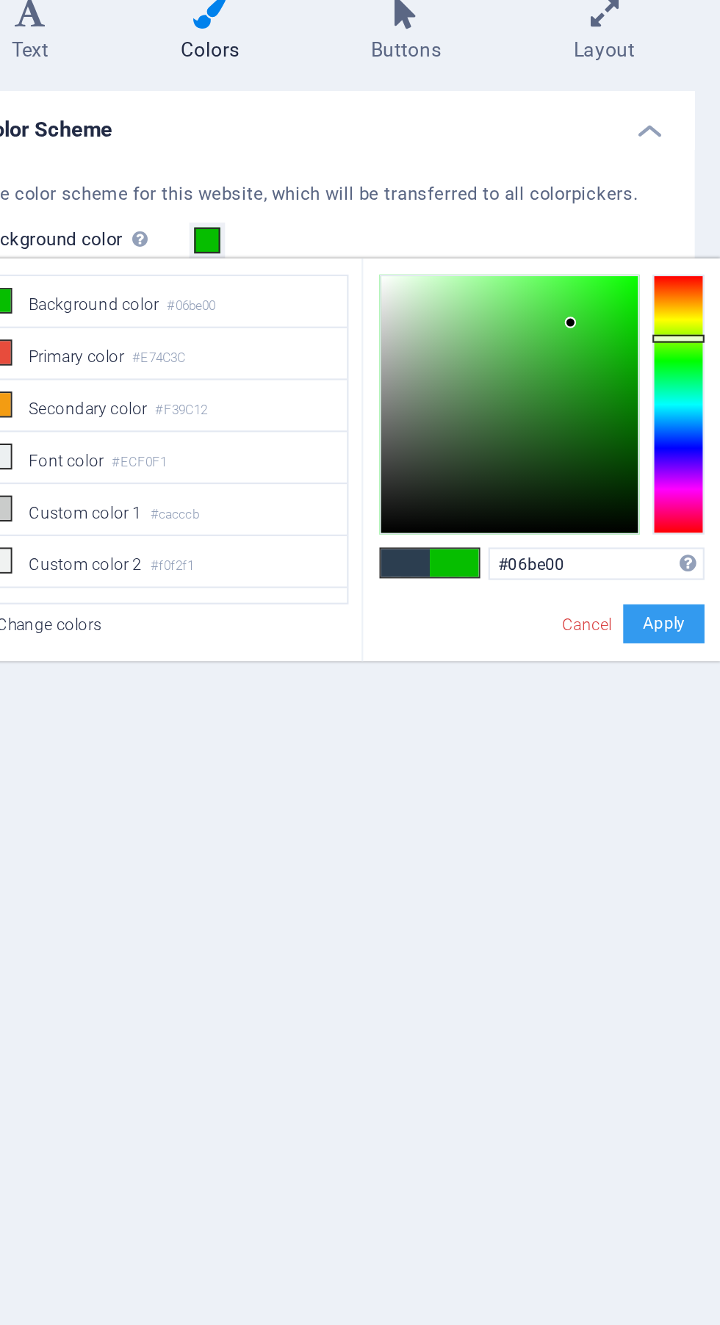
click at [702, 361] on button "Apply" at bounding box center [694, 370] width 37 height 18
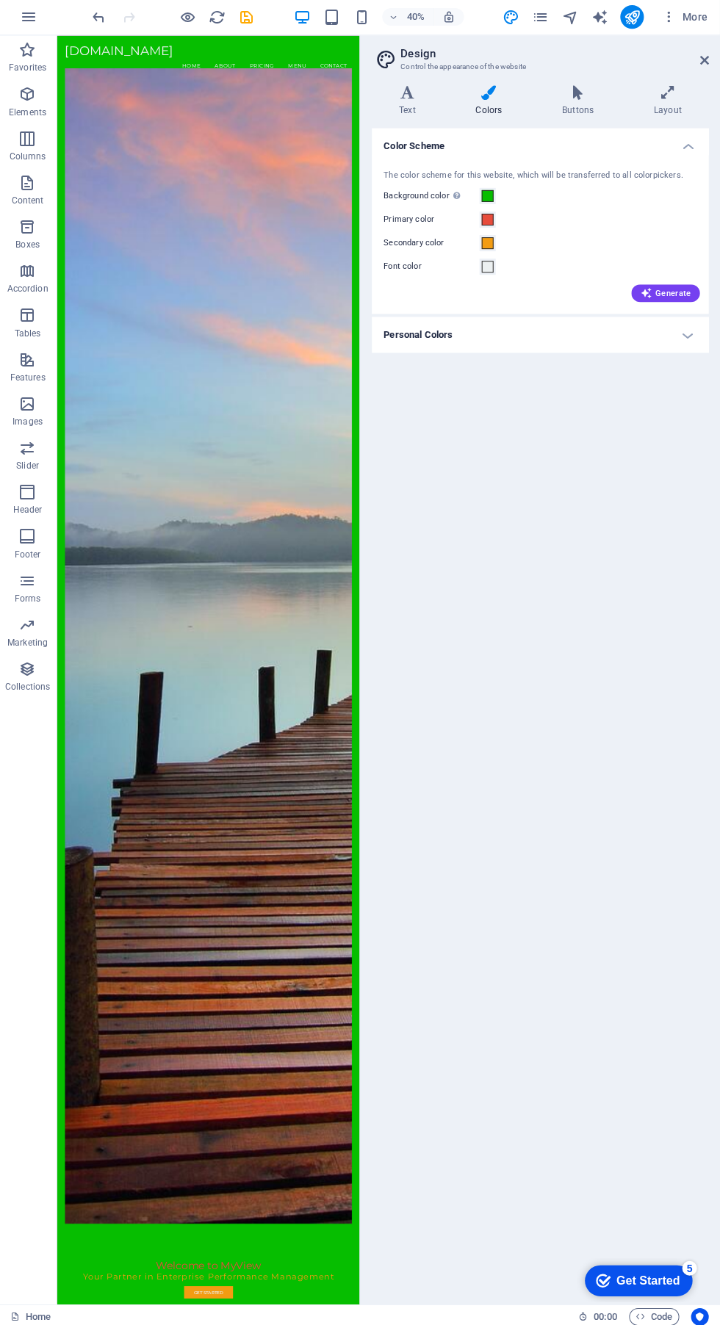
click at [685, 295] on span "Generate" at bounding box center [665, 294] width 51 height 12
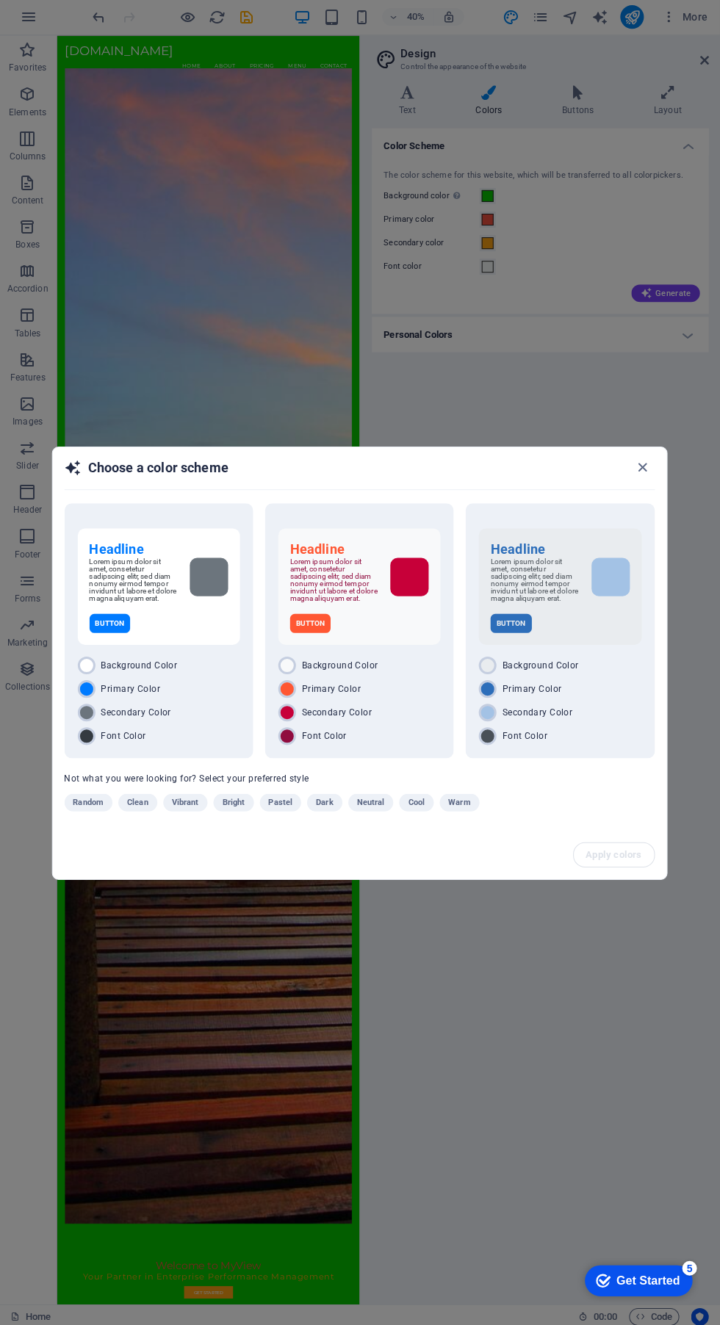
click at [646, 503] on div "Headline Lorem ipsum dolor sit amet, consetetur sadipscing elitr, sed diam nonu…" at bounding box center [560, 630] width 188 height 254
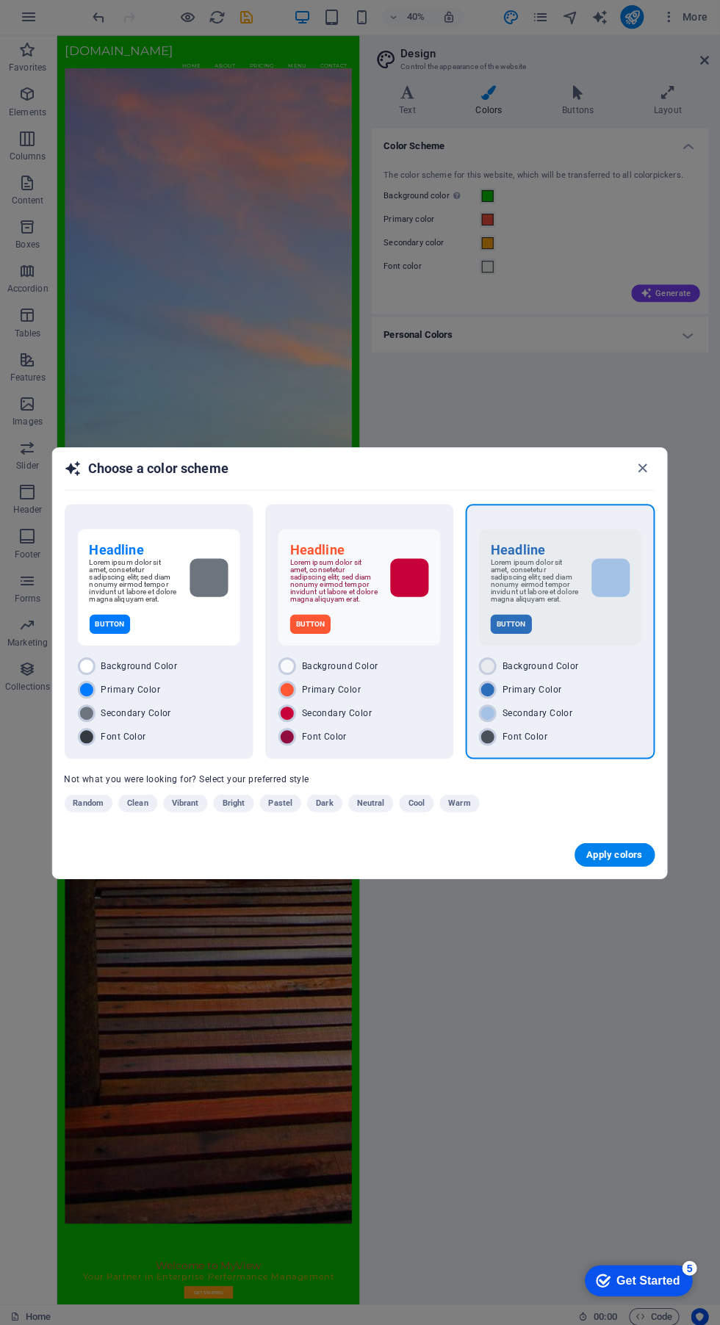
click at [393, 602] on div "Lorem ipsum dolor sit amet, consetetur sadipscing elitr, sed diam nonumy eirmod…" at bounding box center [360, 580] width 138 height 44
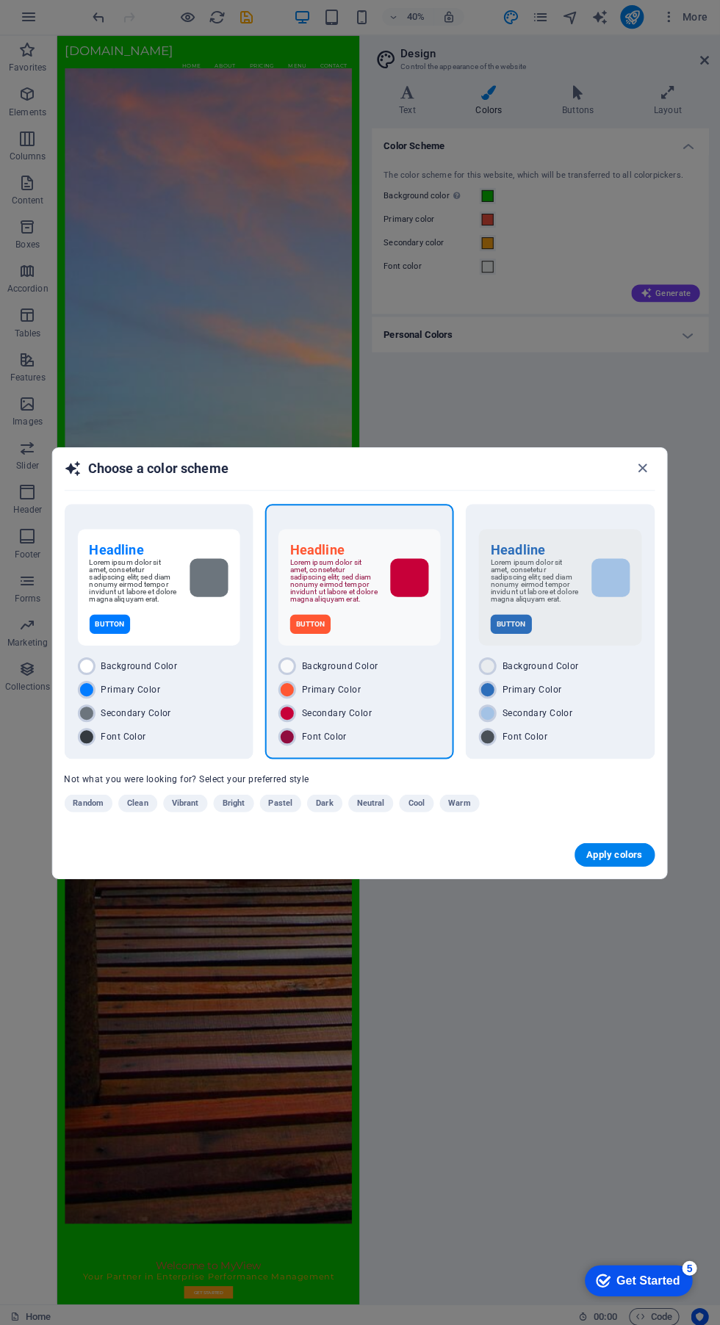
click at [622, 860] on span "Apply colors" at bounding box center [614, 854] width 57 height 12
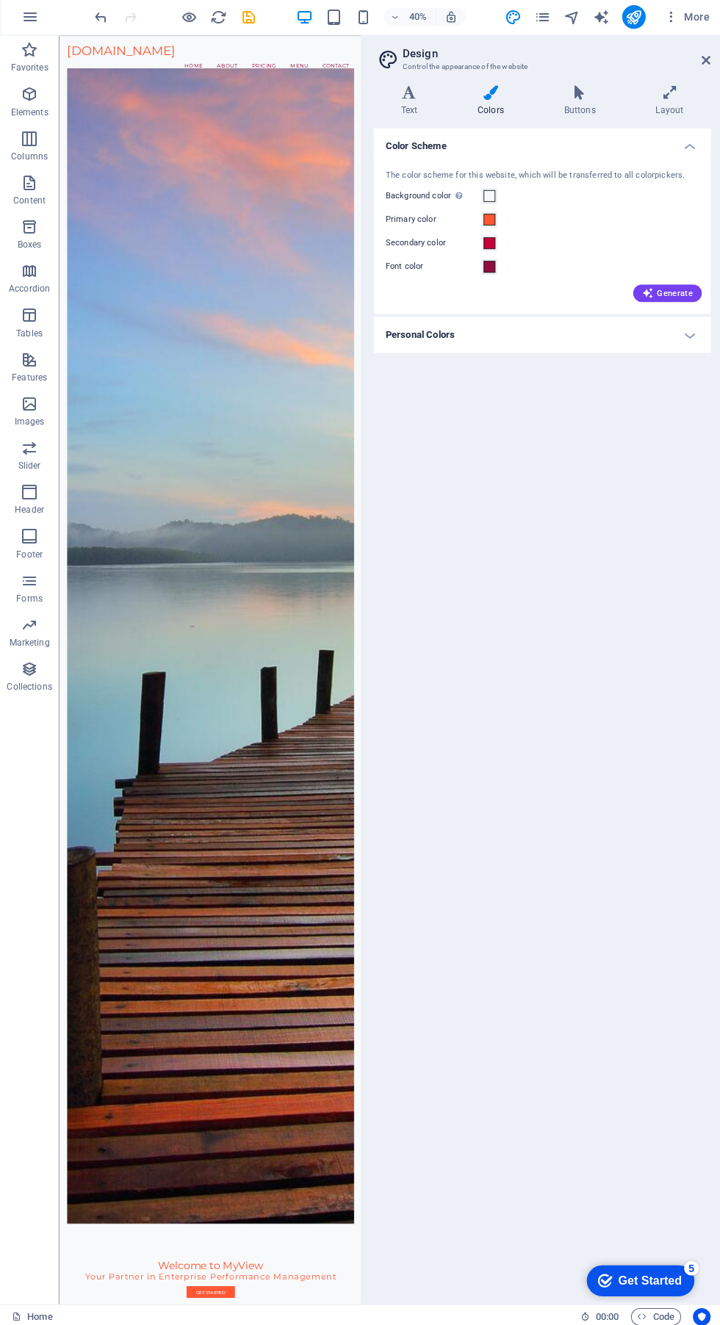
click at [683, 285] on button "Generate" at bounding box center [665, 294] width 68 height 18
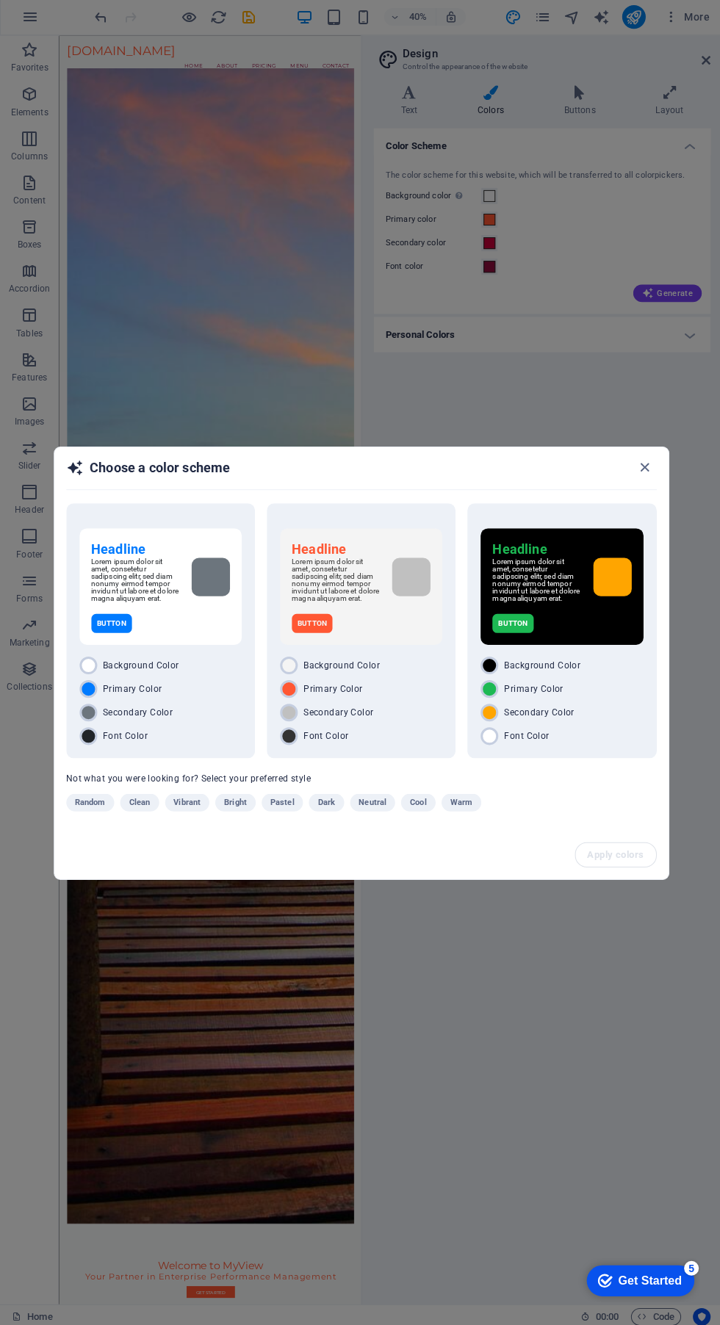
click at [590, 602] on div "Lorem ipsum dolor sit amet, consetetur sadipscing elitr, sed diam nonumy eirmod…" at bounding box center [560, 580] width 138 height 44
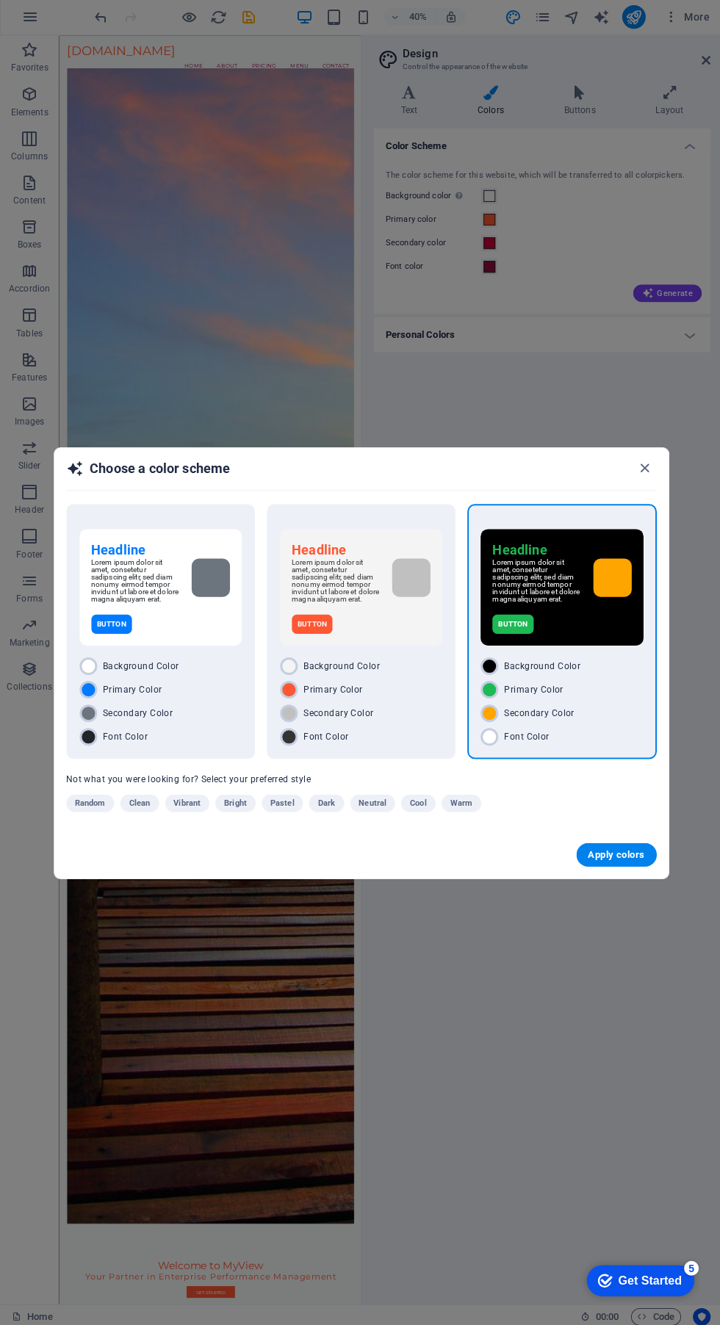
click at [627, 860] on span "Apply colors" at bounding box center [614, 854] width 57 height 12
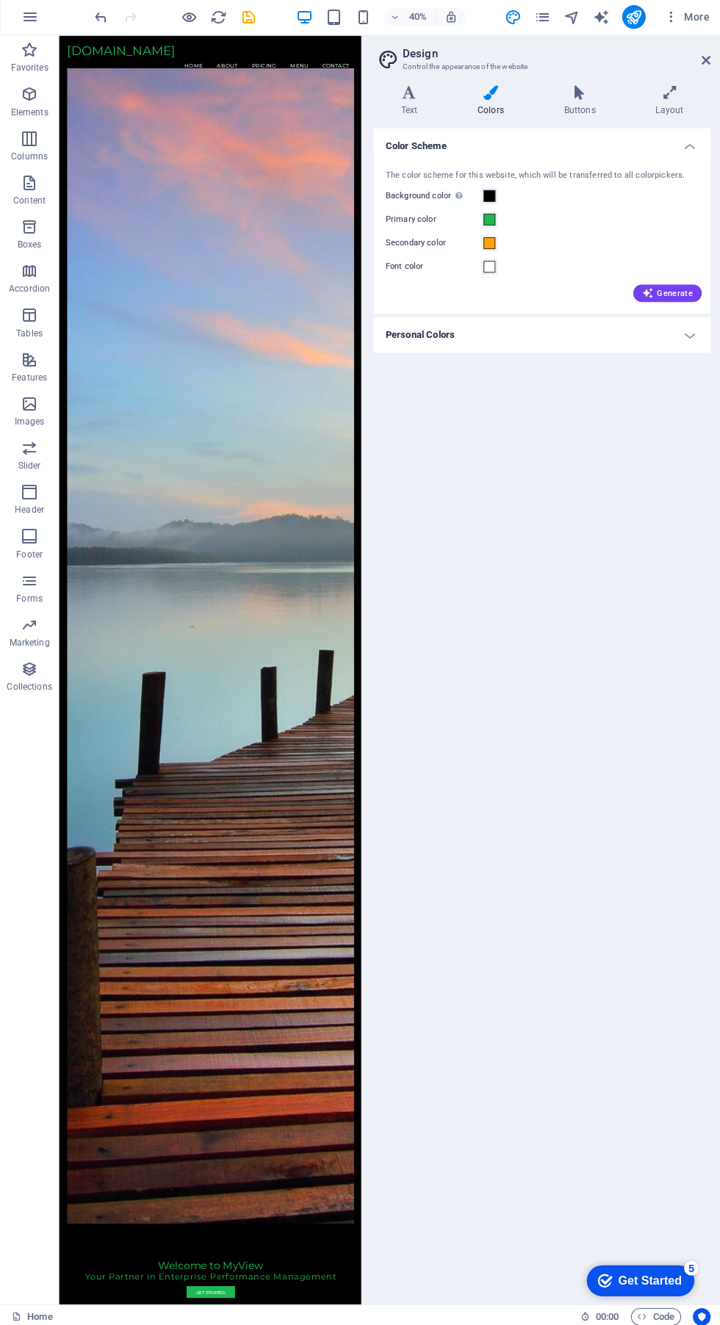
click at [658, 287] on button "Generate" at bounding box center [665, 294] width 68 height 18
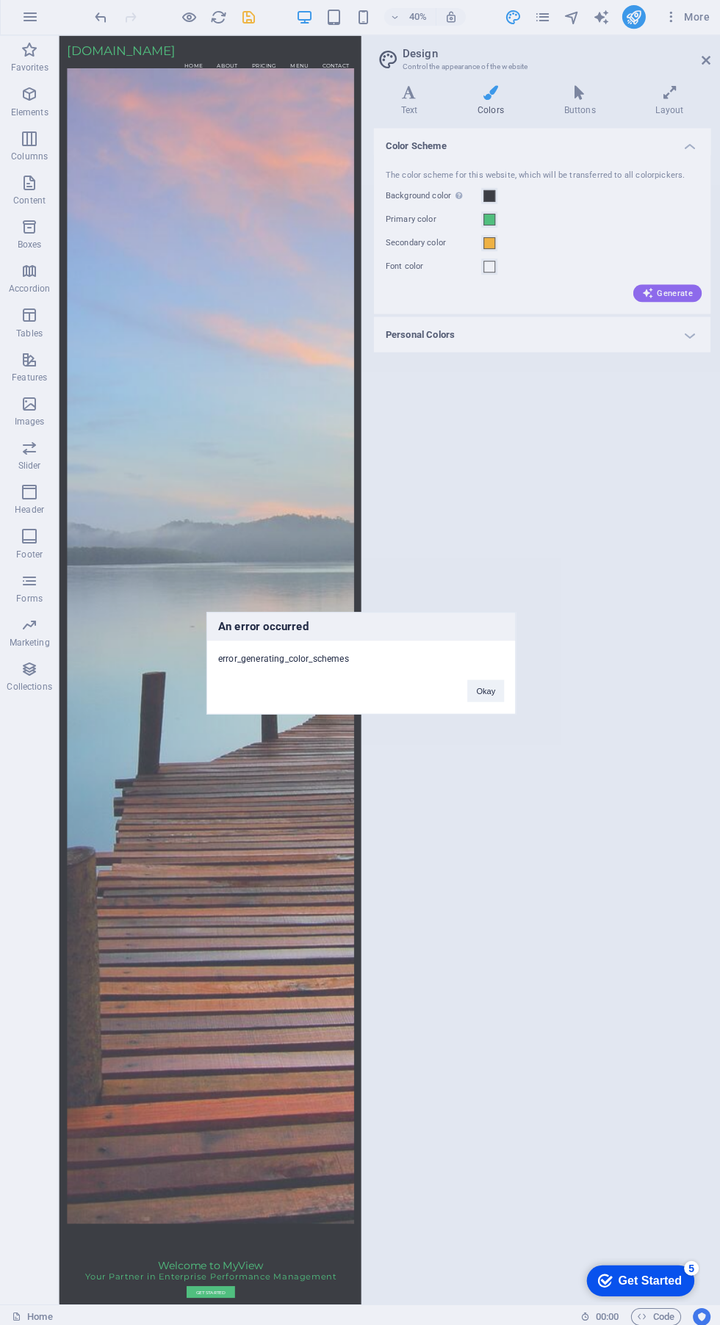
click at [600, 590] on div "An error occurred error_generating_color_schemes Okay" at bounding box center [360, 662] width 720 height 1325
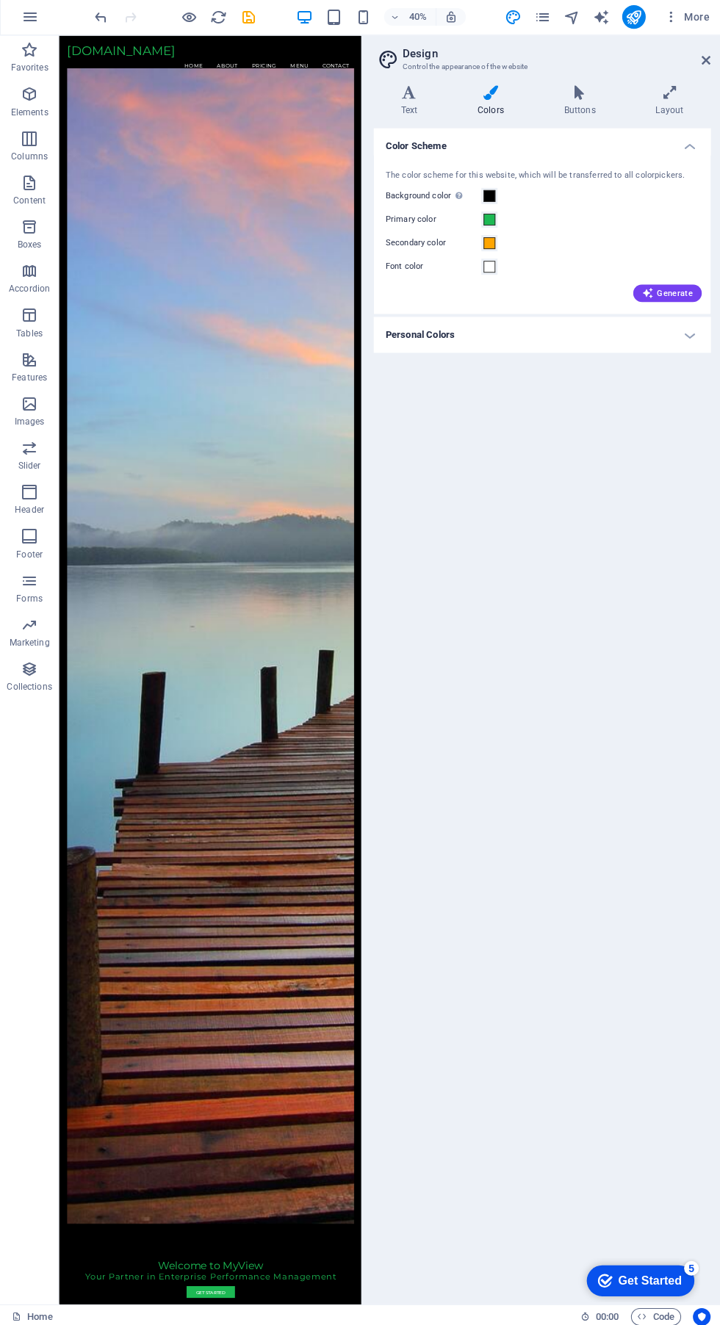
click at [674, 287] on button "Generate" at bounding box center [665, 294] width 68 height 18
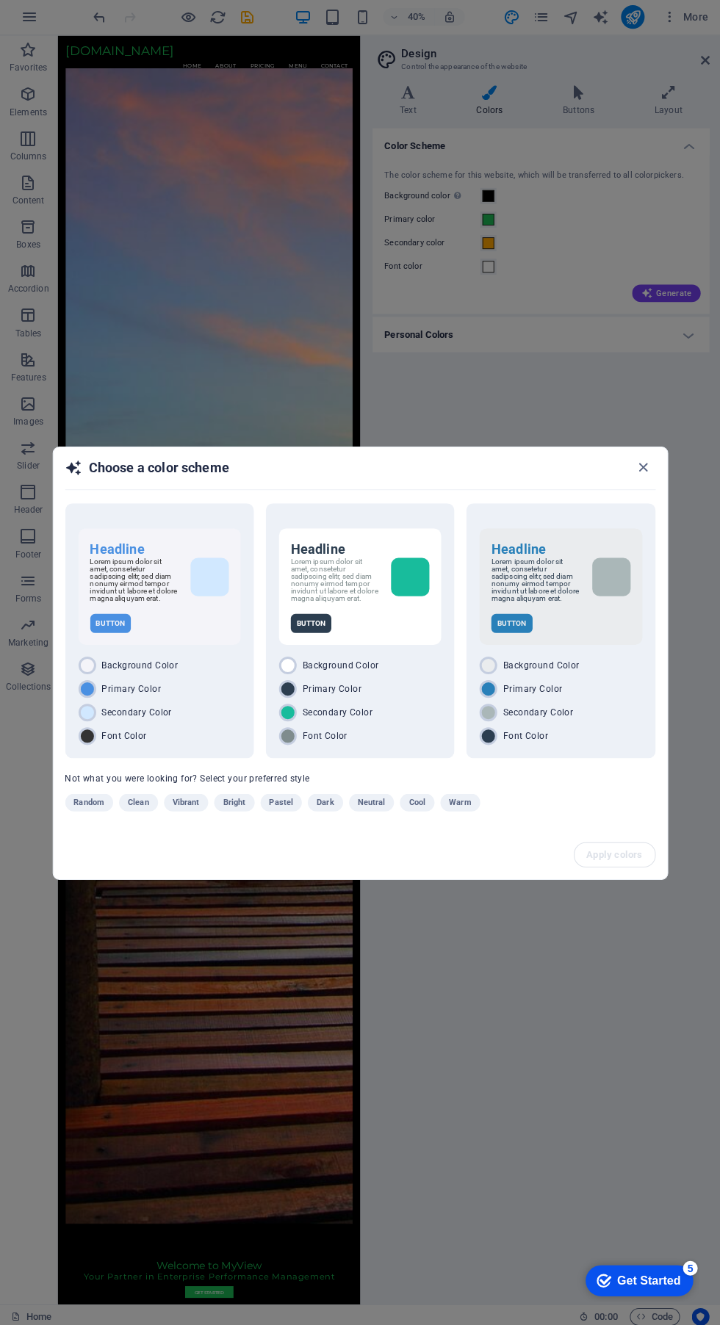
click at [530, 1137] on div "Choose a color scheme Headline Lorem ipsum dolor sit amet, consetetur sadipscin…" at bounding box center [360, 662] width 720 height 1325
click at [642, 459] on icon "button" at bounding box center [642, 467] width 17 height 17
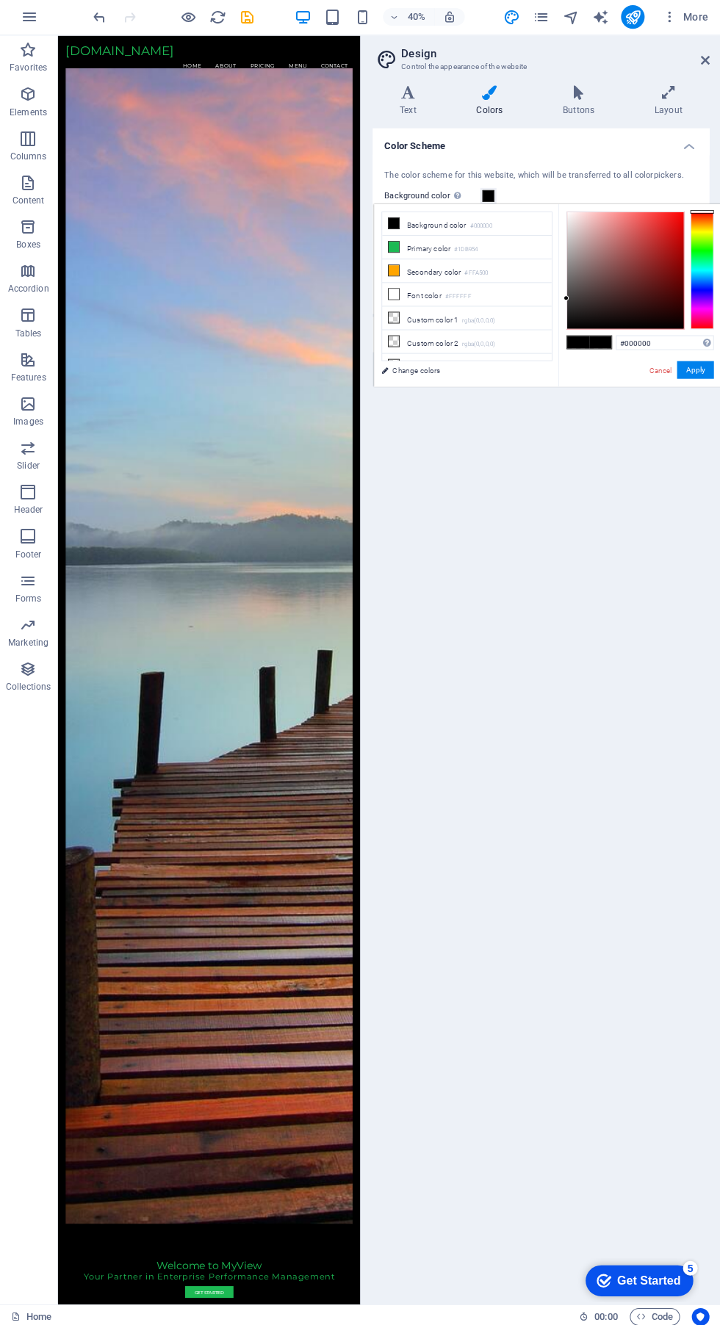
click at [488, 197] on span at bounding box center [488, 197] width 12 height 12
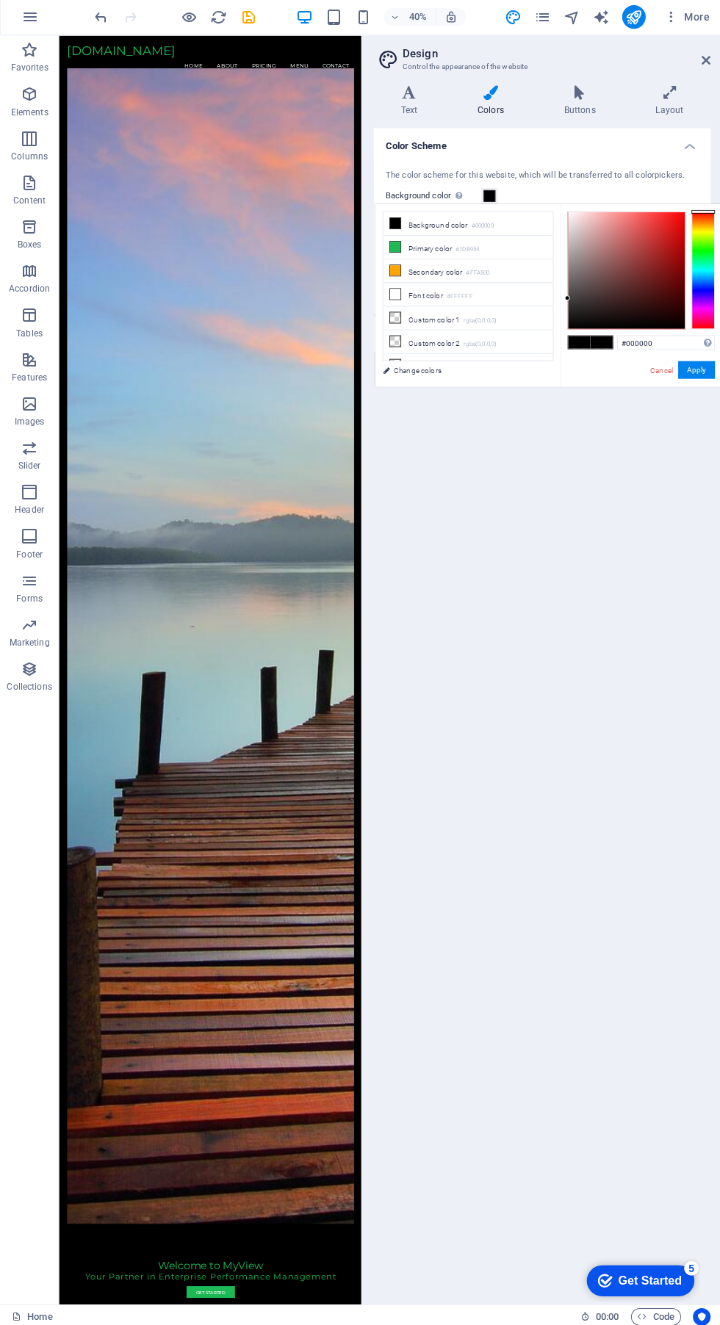
click at [440, 361] on link "Change colors" at bounding box center [459, 370] width 170 height 18
click at [488, 197] on span at bounding box center [488, 197] width 12 height 12
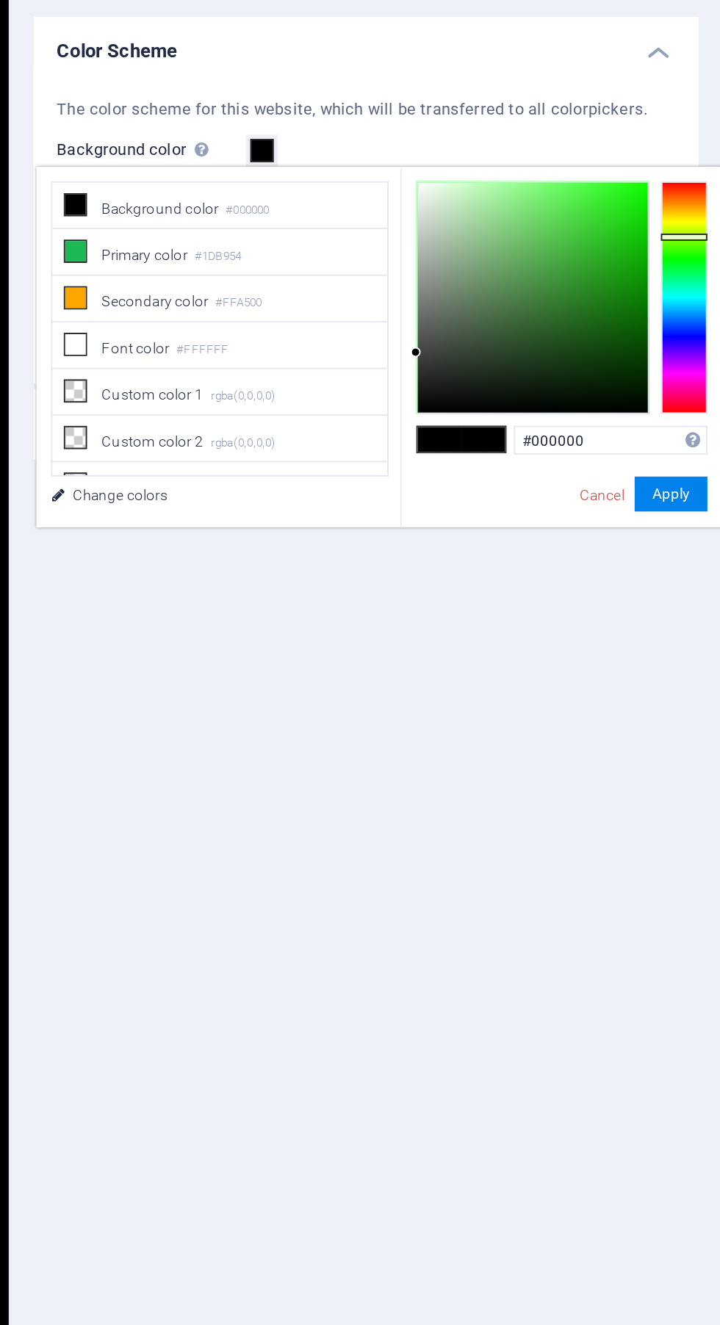
click at [702, 240] on div at bounding box center [701, 241] width 24 height 4
type input "#0cd000"
click at [702, 361] on button "Apply" at bounding box center [694, 370] width 37 height 18
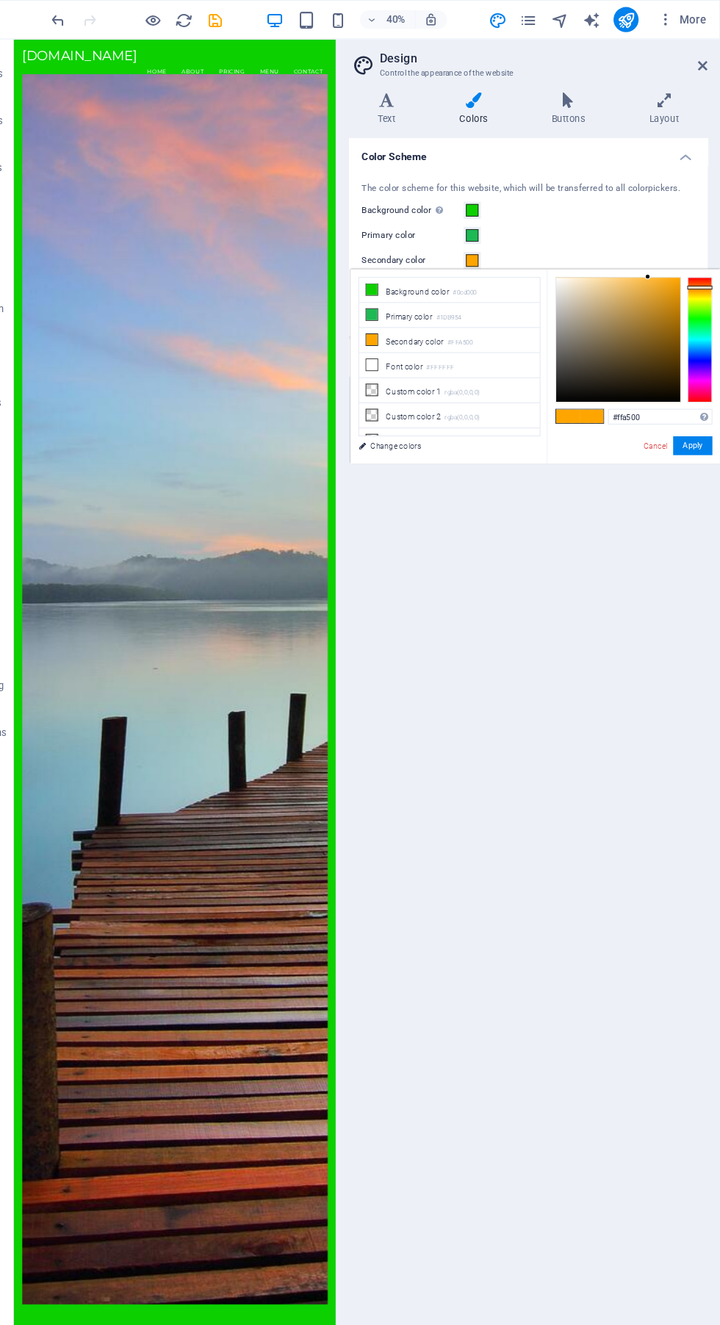
click at [488, 243] on span at bounding box center [488, 244] width 12 height 12
click at [446, 298] on li "Primary color #1DB954" at bounding box center [466, 296] width 169 height 24
type input "#1db954"
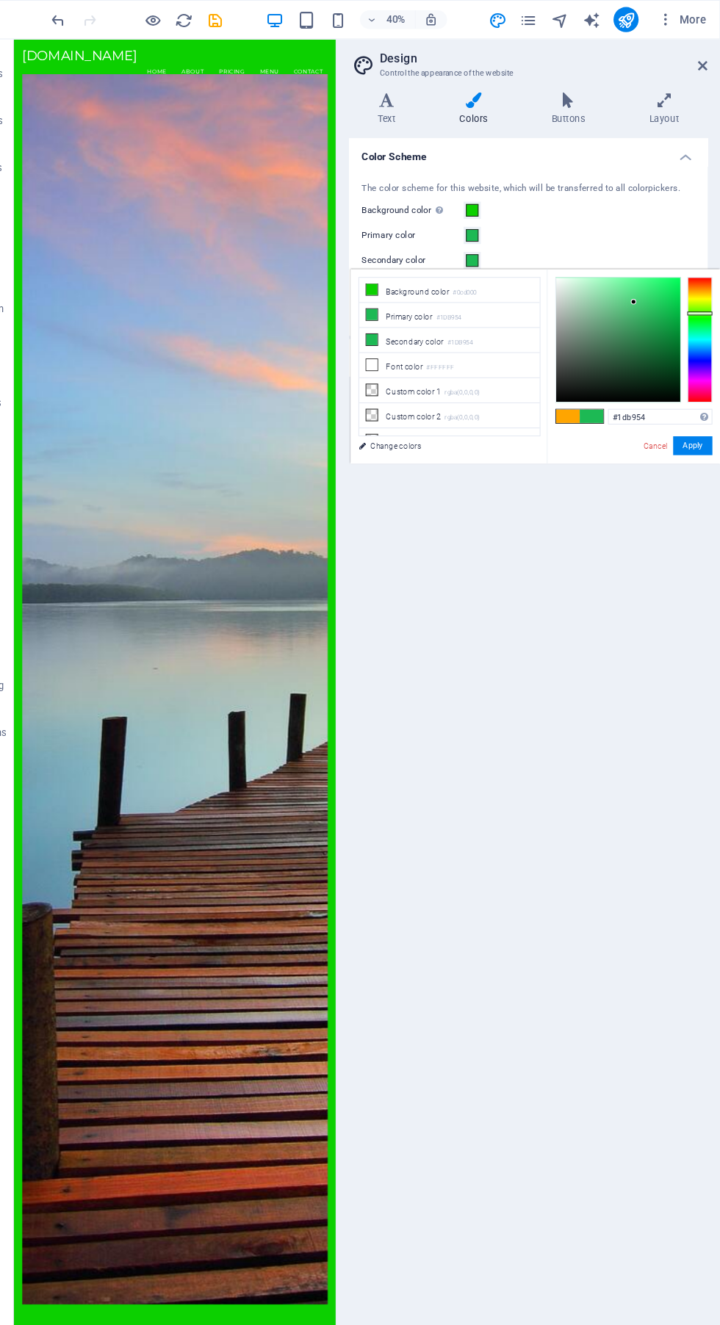
click at [429, 409] on link "Change colors" at bounding box center [459, 418] width 170 height 18
click at [488, 244] on span at bounding box center [488, 244] width 12 height 12
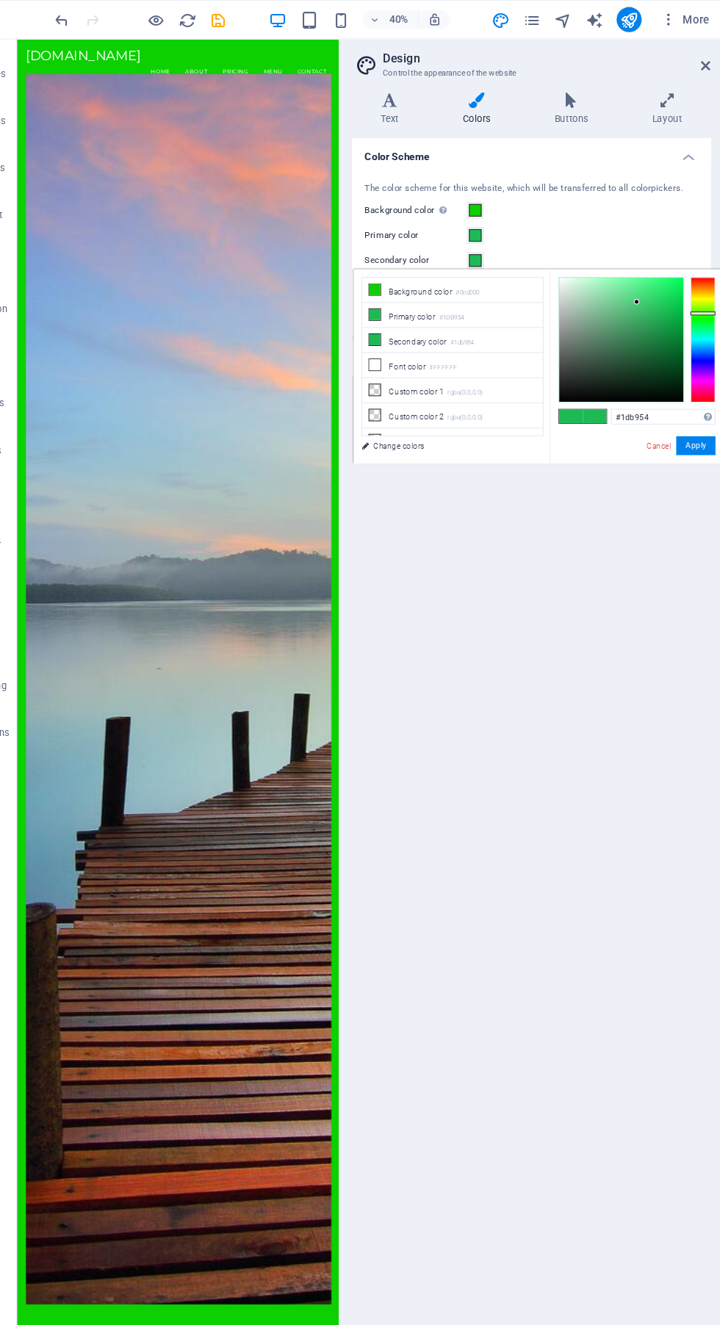
click at [461, 305] on li "Primary color #1DB954" at bounding box center [466, 296] width 169 height 24
click at [699, 239] on div "The color scheme for this website, which will be transferred to all colorpicker…" at bounding box center [541, 235] width 342 height 159
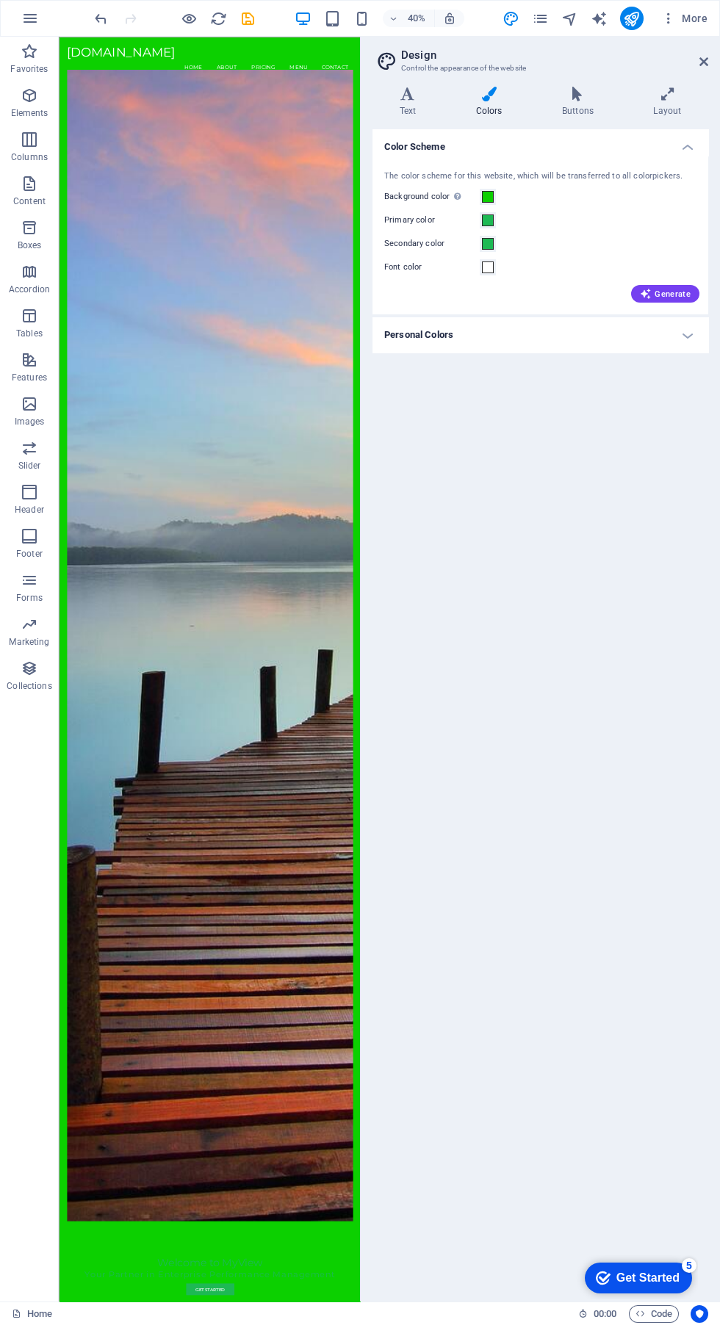
click at [424, 113] on h4 "Text" at bounding box center [411, 102] width 76 height 31
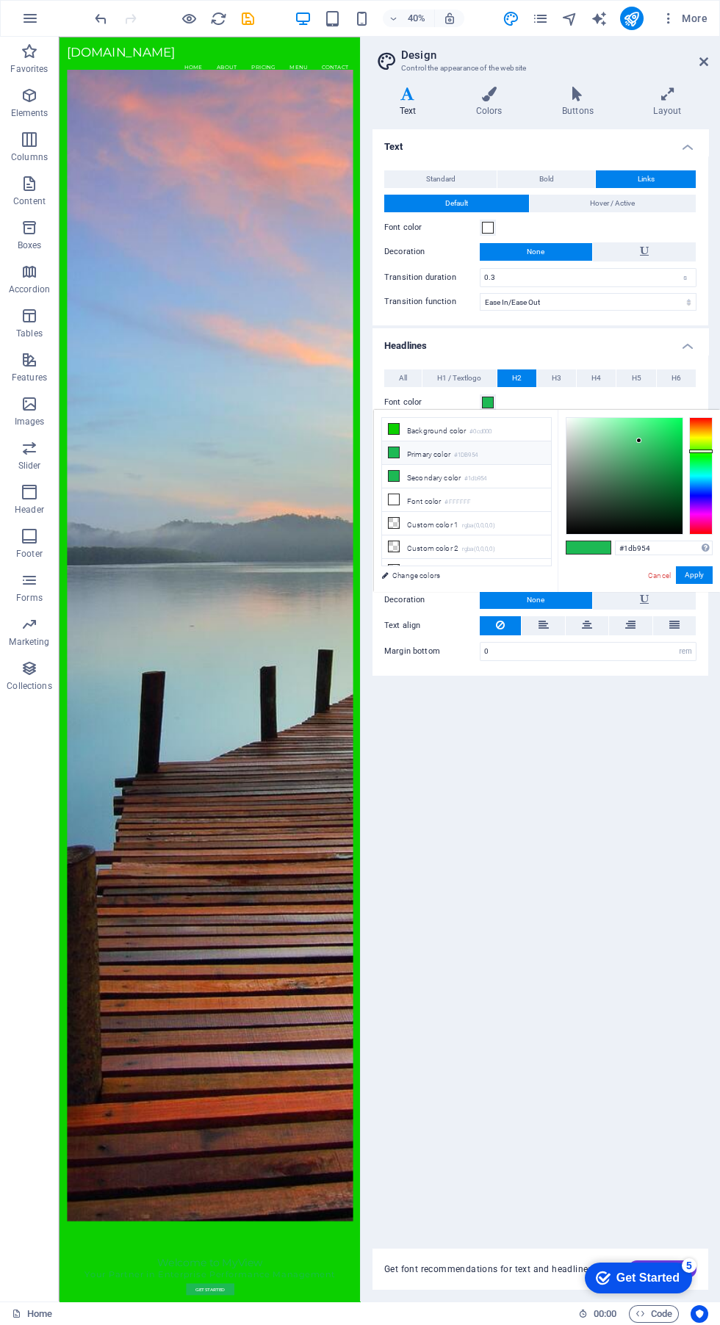
click at [488, 402] on span at bounding box center [488, 403] width 12 height 12
click at [488, 401] on span at bounding box center [488, 403] width 12 height 12
click at [473, 477] on small "#1db954" at bounding box center [475, 479] width 22 height 10
click at [697, 566] on button "Apply" at bounding box center [694, 575] width 37 height 18
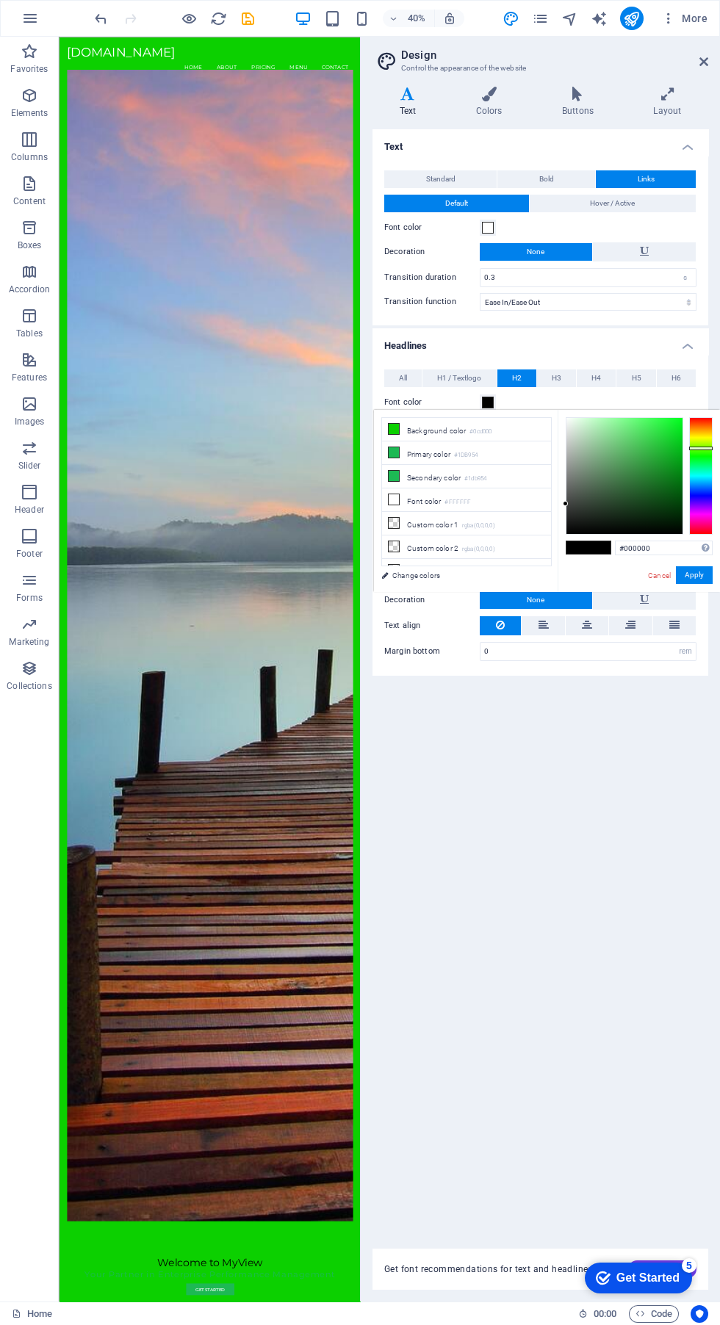
click at [491, 402] on span at bounding box center [488, 403] width 12 height 12
click at [483, 472] on li "Secondary color #1db954" at bounding box center [466, 477] width 169 height 24
click at [437, 449] on li "Primary color #1DB954" at bounding box center [466, 454] width 169 height 24
type input "#1db954"
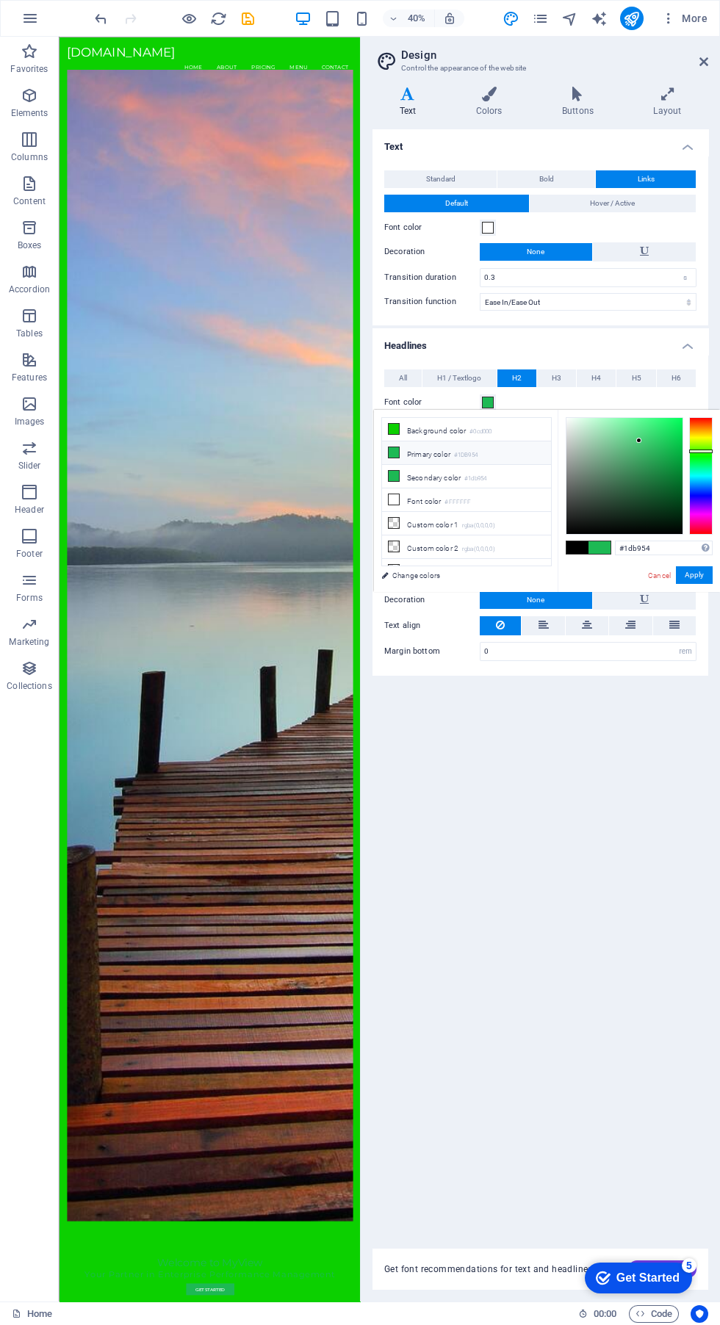
click at [438, 566] on link "Change colors" at bounding box center [459, 575] width 170 height 18
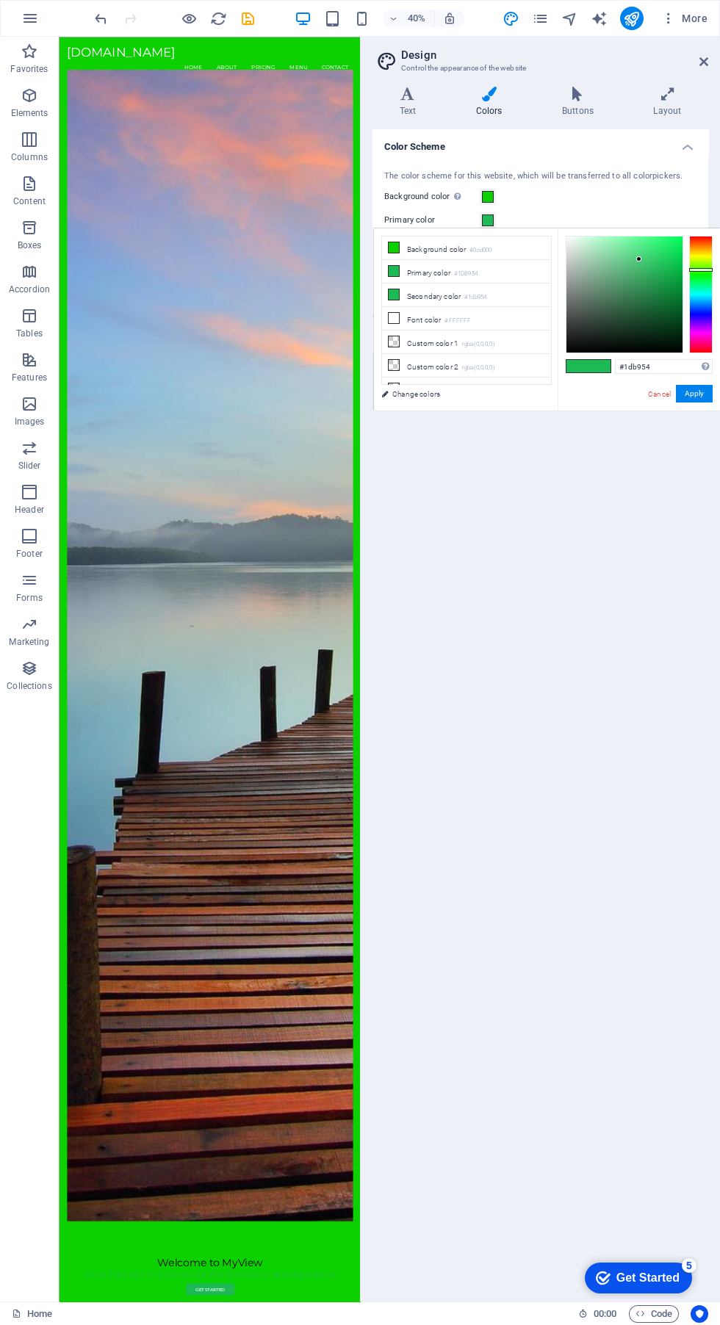
click at [484, 250] on small "#0cd000" at bounding box center [480, 250] width 22 height 10
type input "#000000"
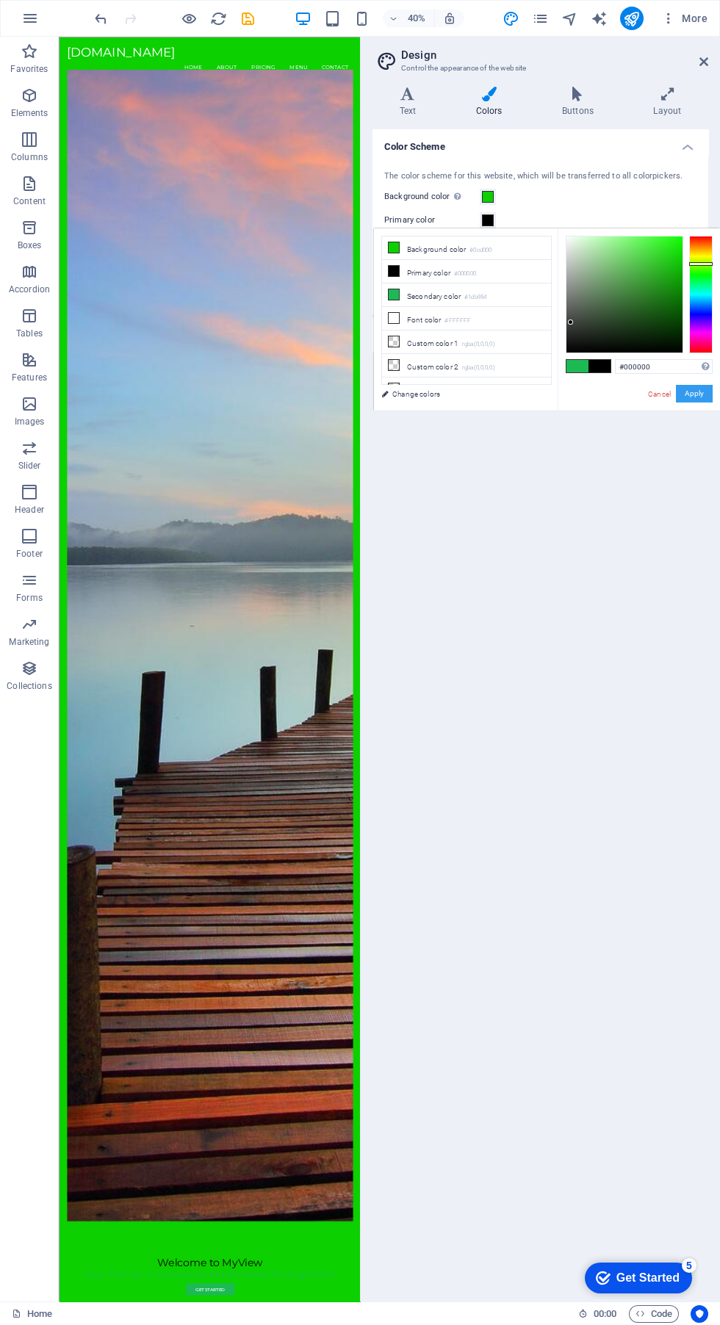
click at [697, 385] on button "Apply" at bounding box center [694, 394] width 37 height 18
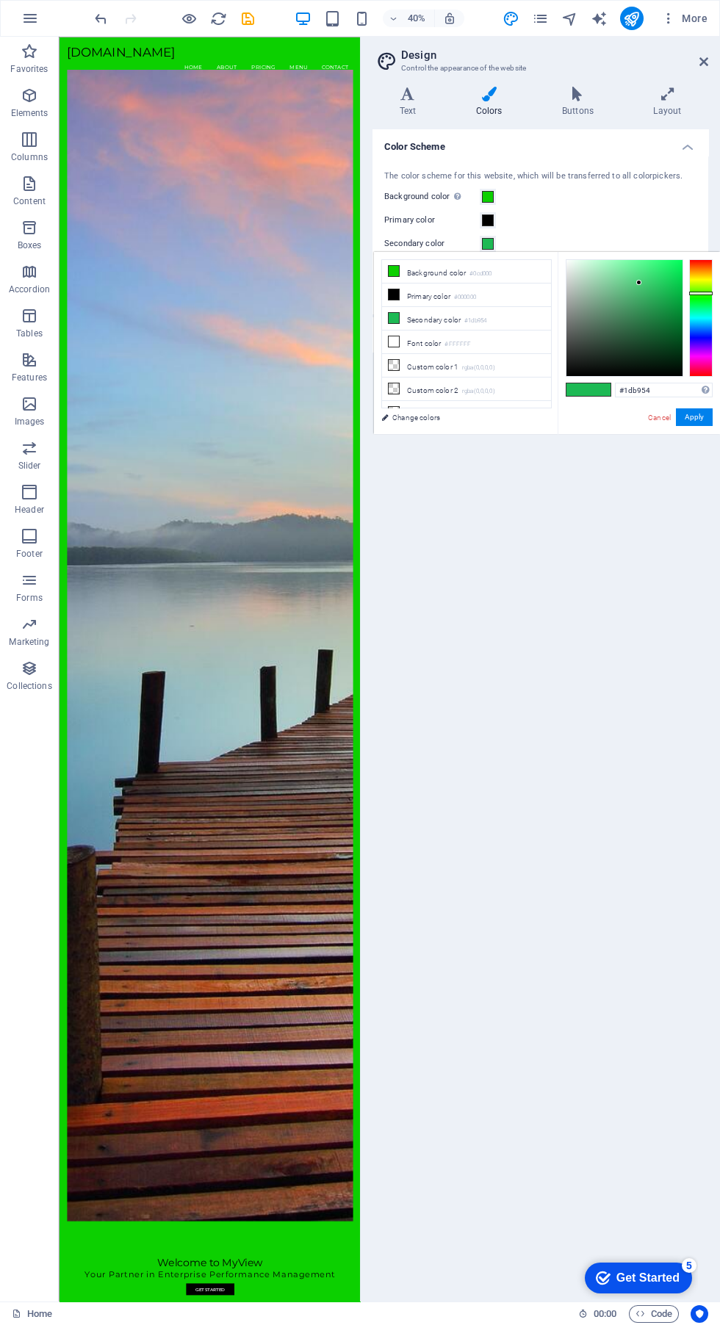
click at [492, 244] on span at bounding box center [488, 244] width 12 height 12
click at [488, 244] on span at bounding box center [488, 244] width 12 height 12
click at [478, 319] on small "#1db954" at bounding box center [475, 321] width 22 height 10
click at [477, 319] on small "#1db954" at bounding box center [475, 321] width 22 height 10
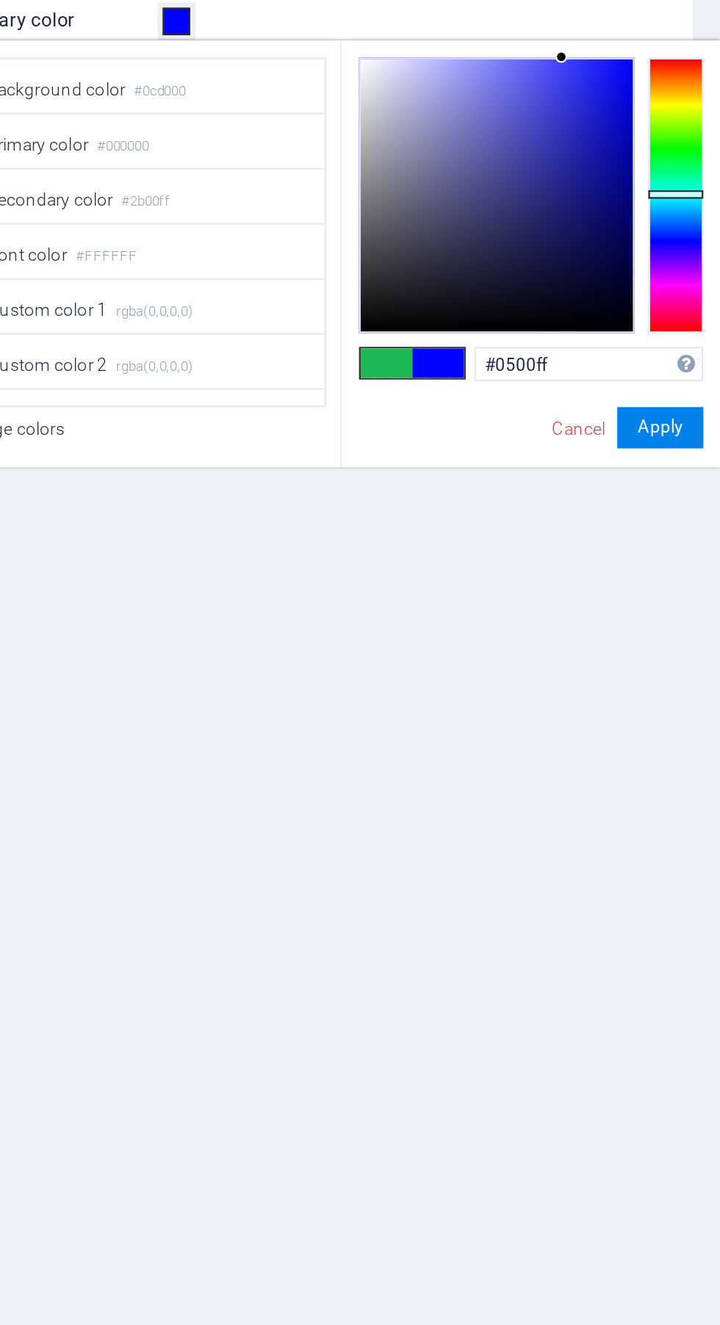
type input "#0002ff"
click at [698, 409] on button "Apply" at bounding box center [694, 418] width 37 height 18
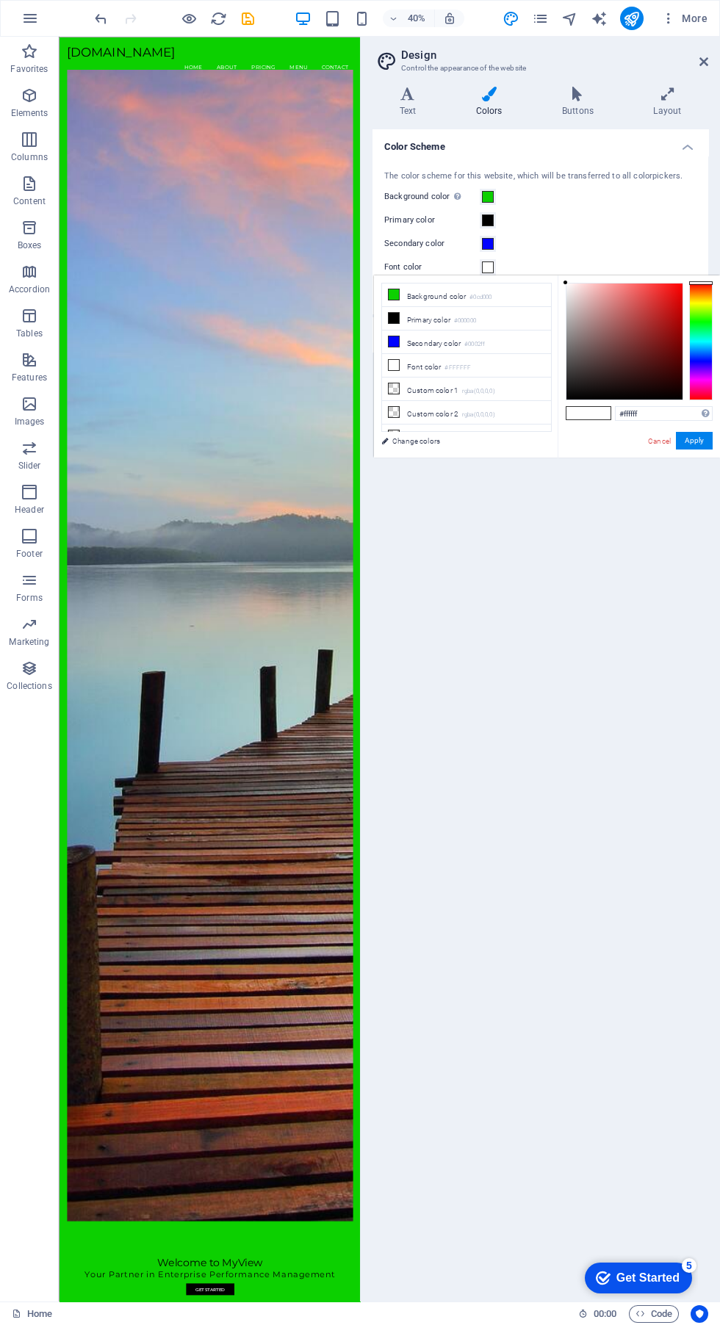
click at [492, 267] on span at bounding box center [488, 268] width 12 height 12
click at [469, 370] on li "Font color #ffffff" at bounding box center [466, 366] width 169 height 24
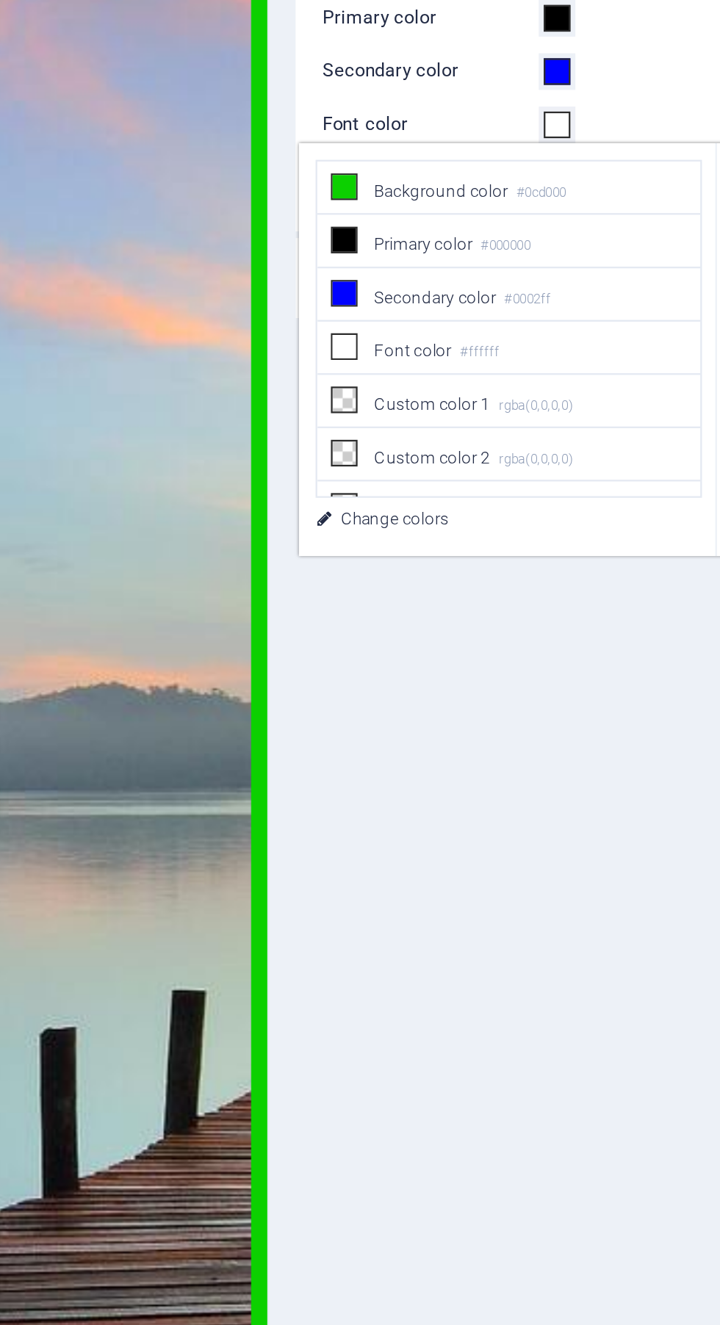
click at [447, 361] on li "Font color #ffffff" at bounding box center [466, 366] width 169 height 24
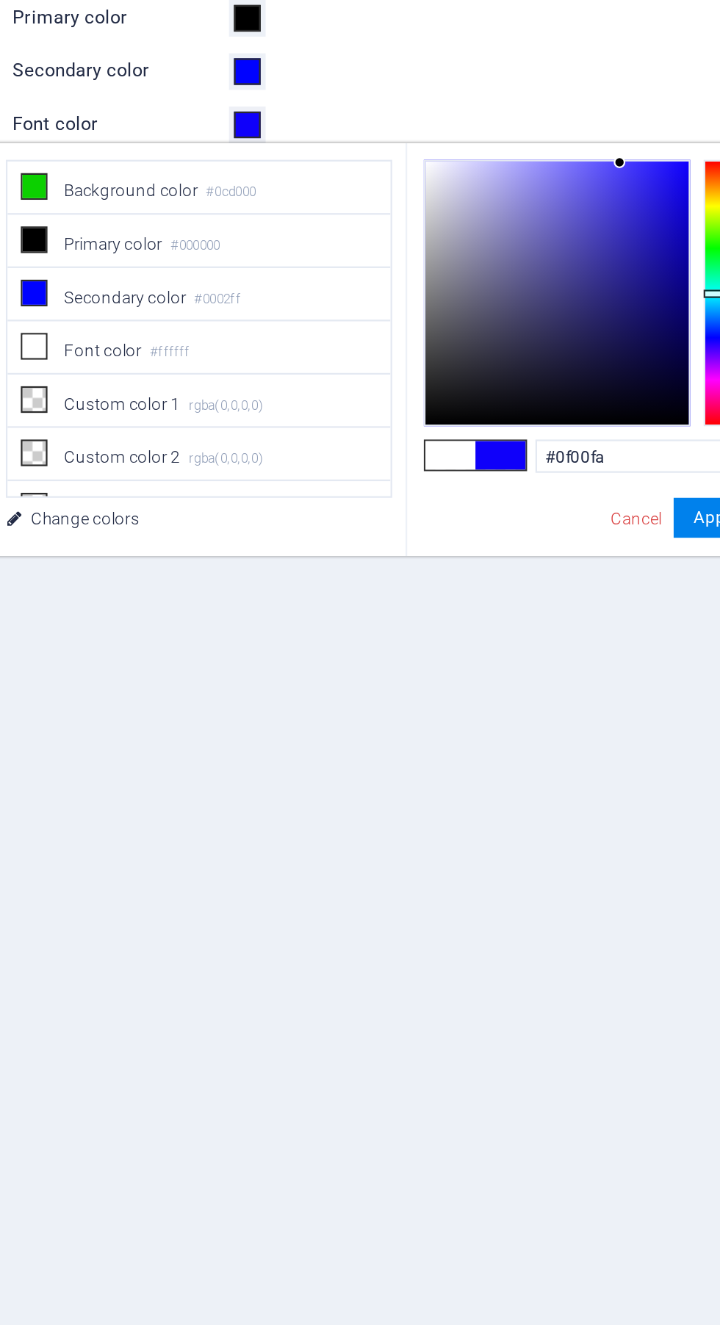
type input "#0f00ff"
click at [695, 432] on button "Apply" at bounding box center [694, 441] width 37 height 18
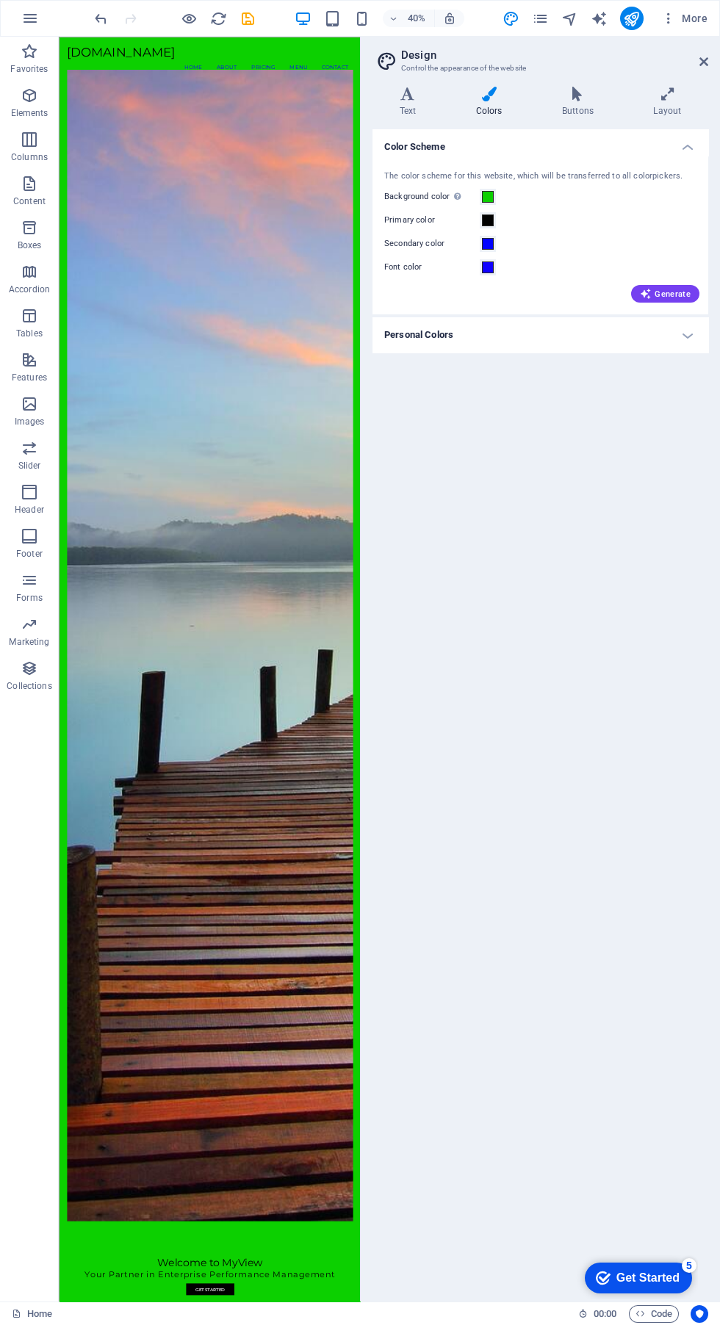
click at [650, 1280] on div "Get Started" at bounding box center [647, 1278] width 63 height 13
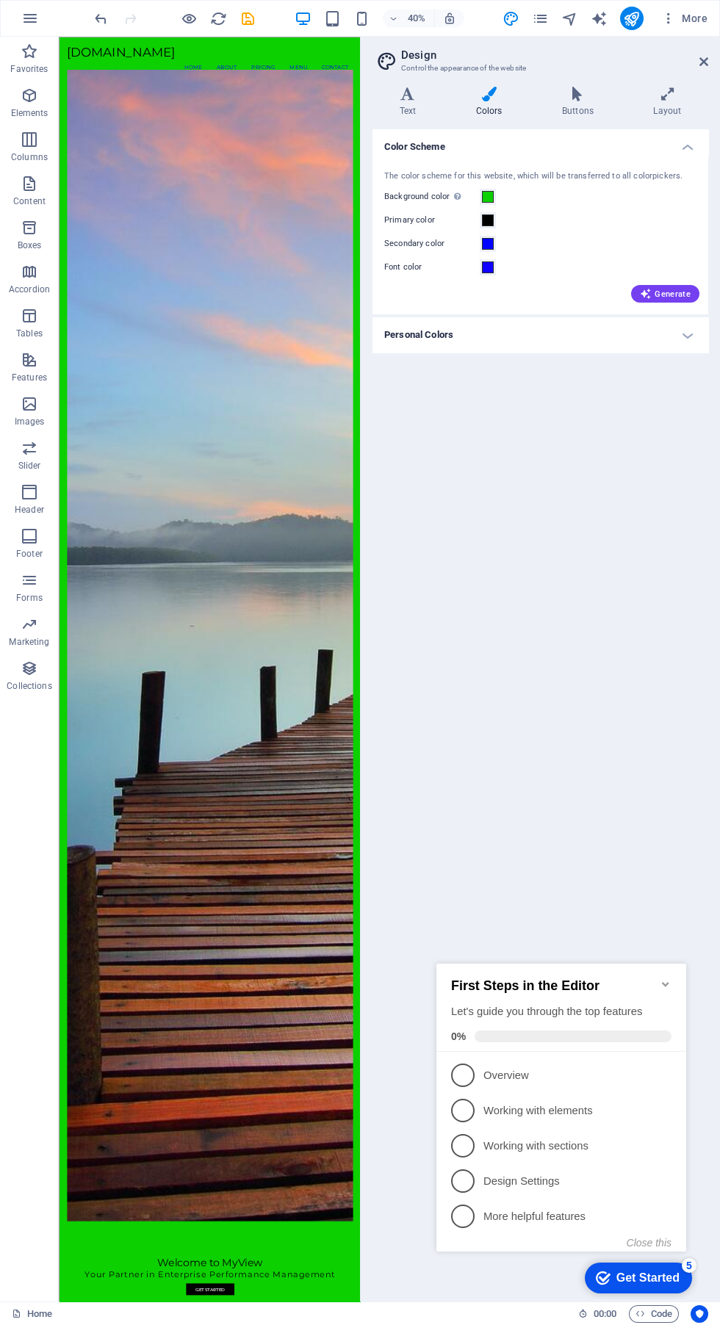
click at [602, 876] on div "Color Scheme The color scheme for this website, which will be transferred to al…" at bounding box center [541, 709] width 336 height 1161
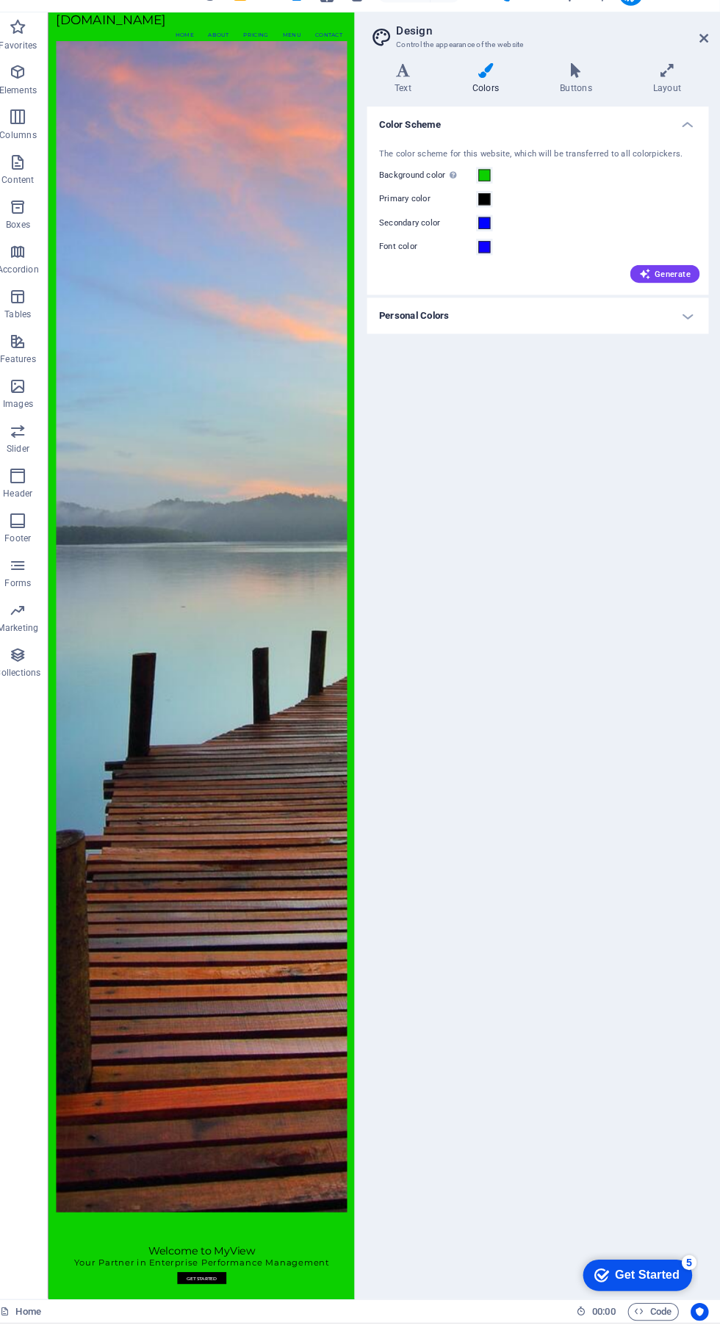
click at [703, 62] on icon at bounding box center [703, 62] width 9 height 12
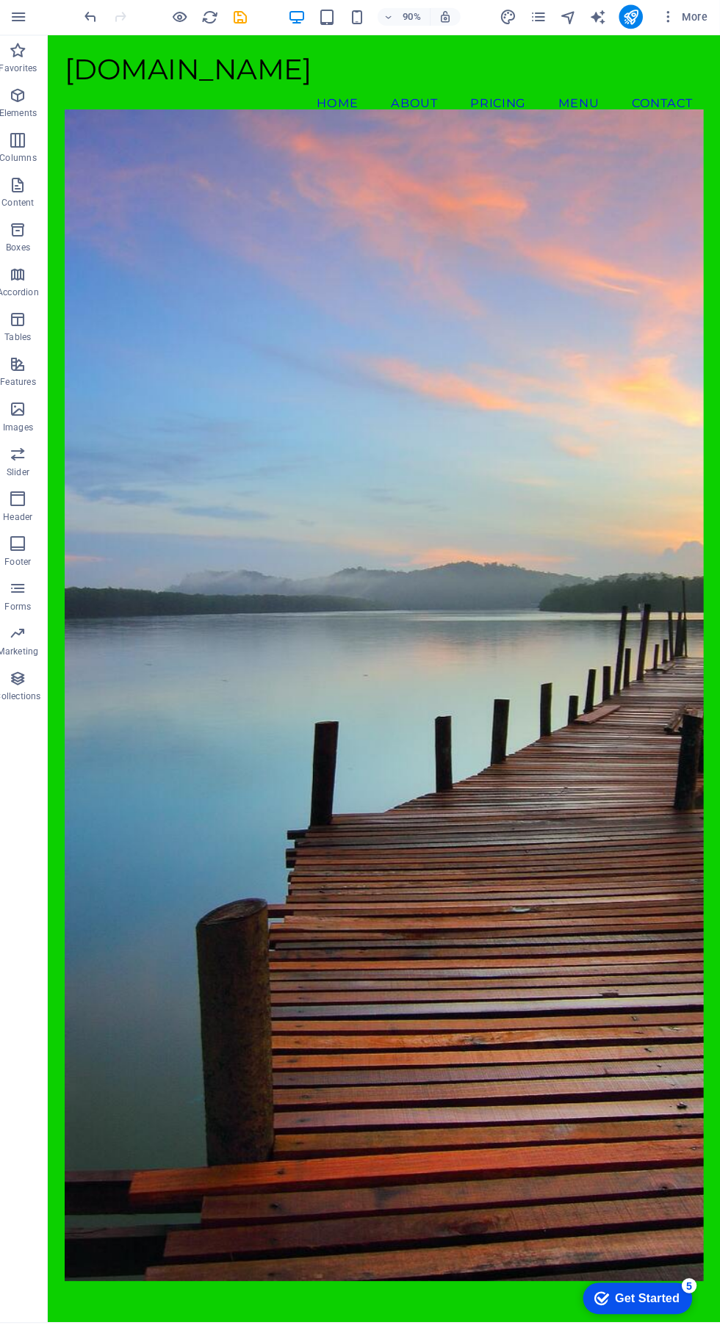
click at [248, 19] on icon "save" at bounding box center [248, 18] width 17 height 17
click at [632, 18] on icon "publish" at bounding box center [631, 18] width 17 height 17
